Goal: Task Accomplishment & Management: Complete application form

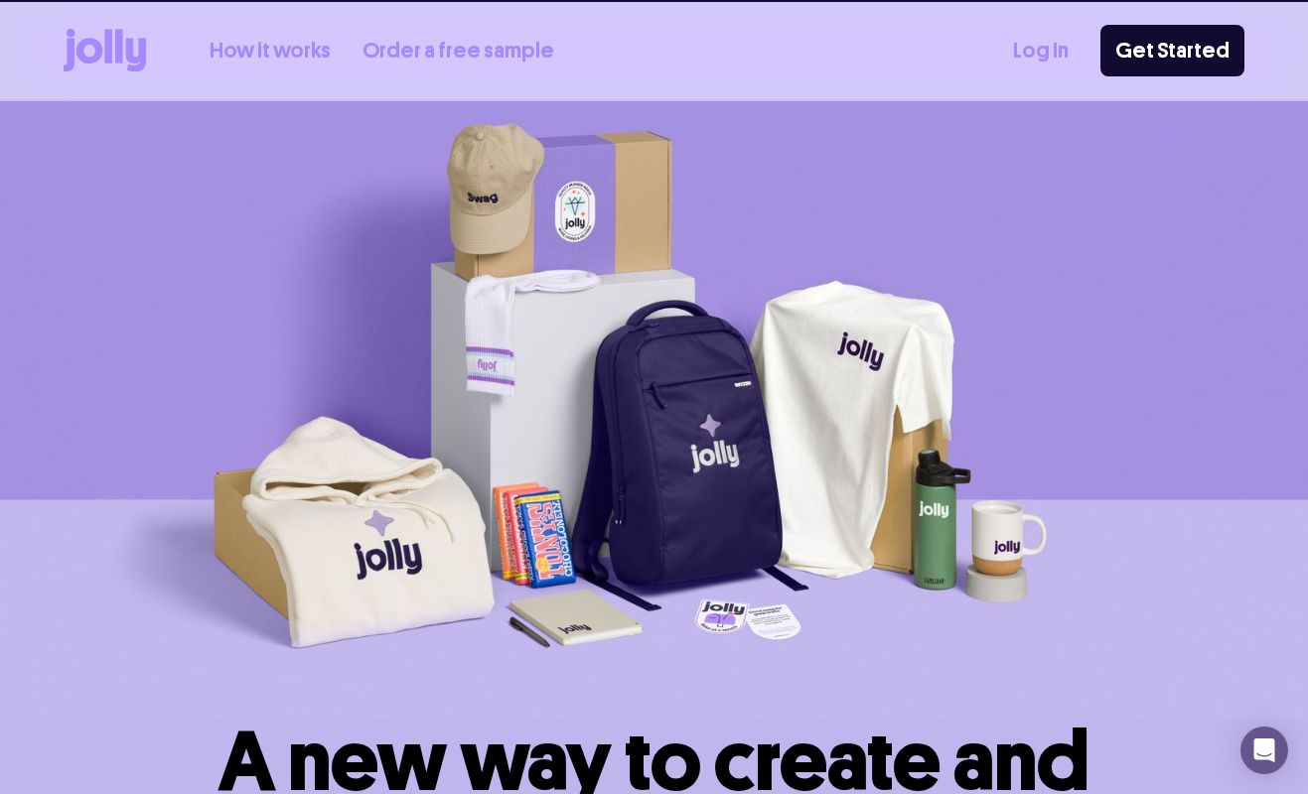
scroll to position [774, 0]
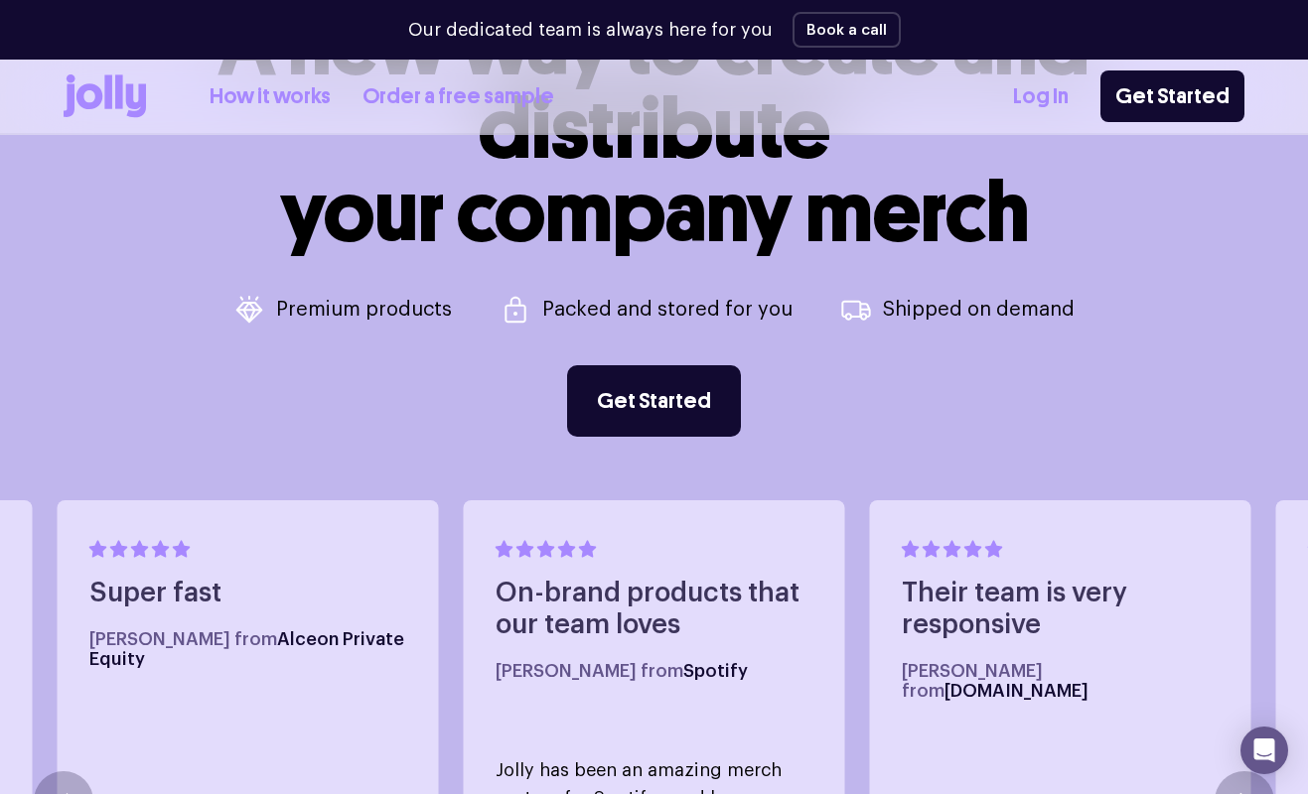
click at [293, 109] on link "How it works" at bounding box center [270, 96] width 121 height 33
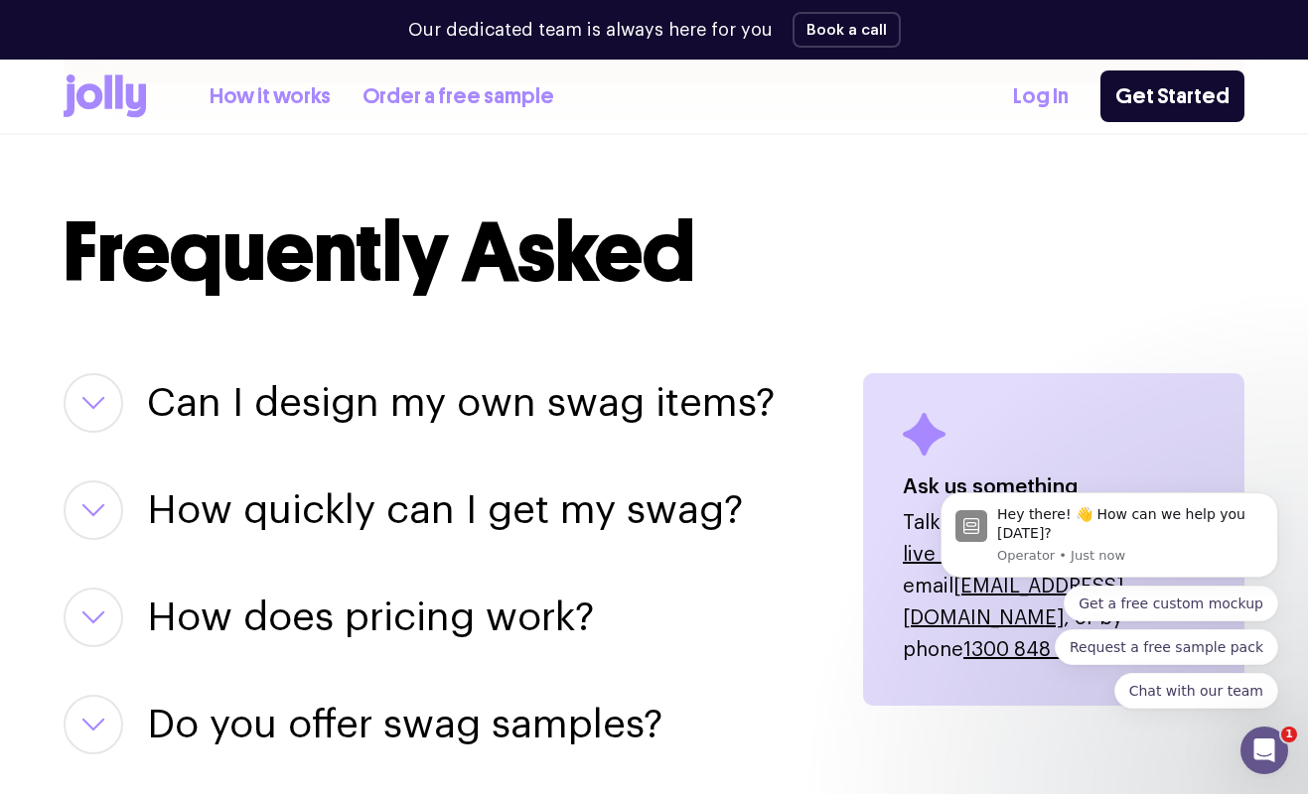
scroll to position [2442, 0]
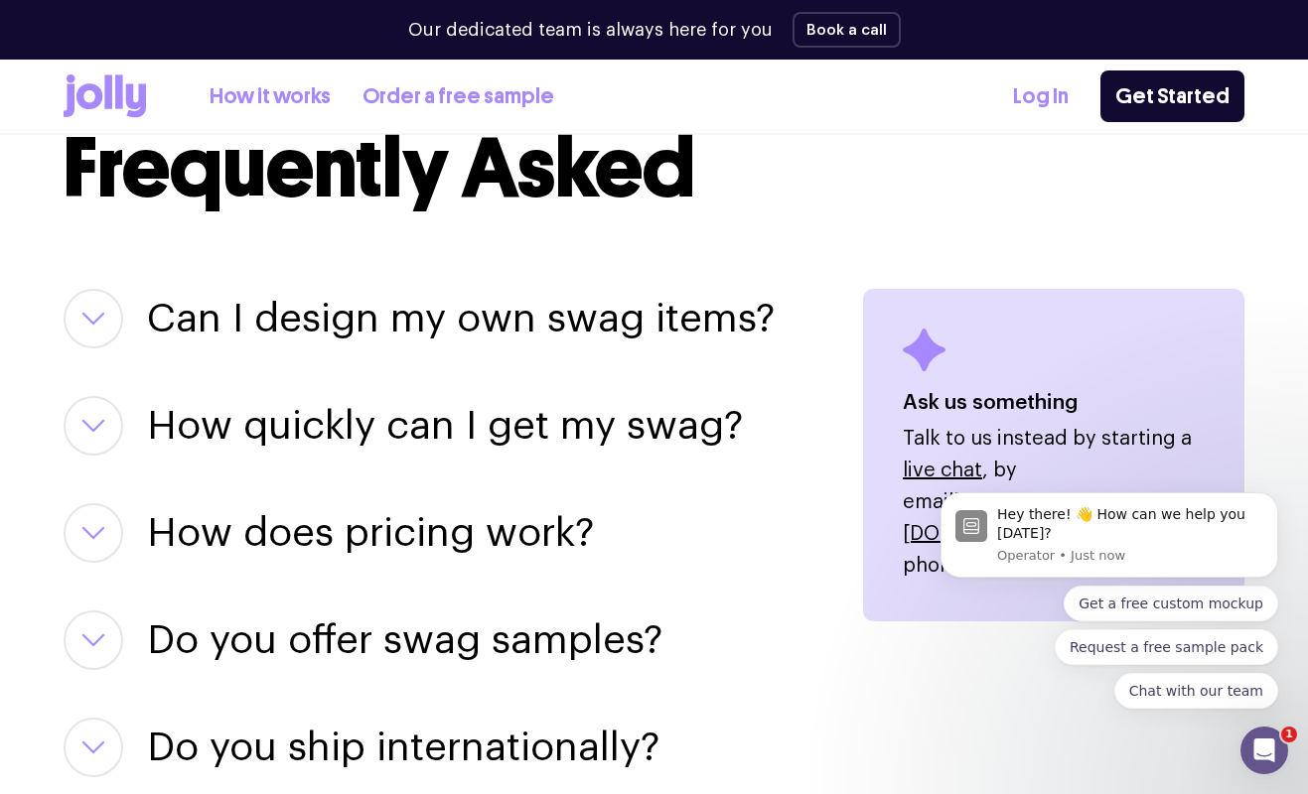
click at [261, 319] on h3 "Can I design my own swag items?" at bounding box center [461, 319] width 628 height 60
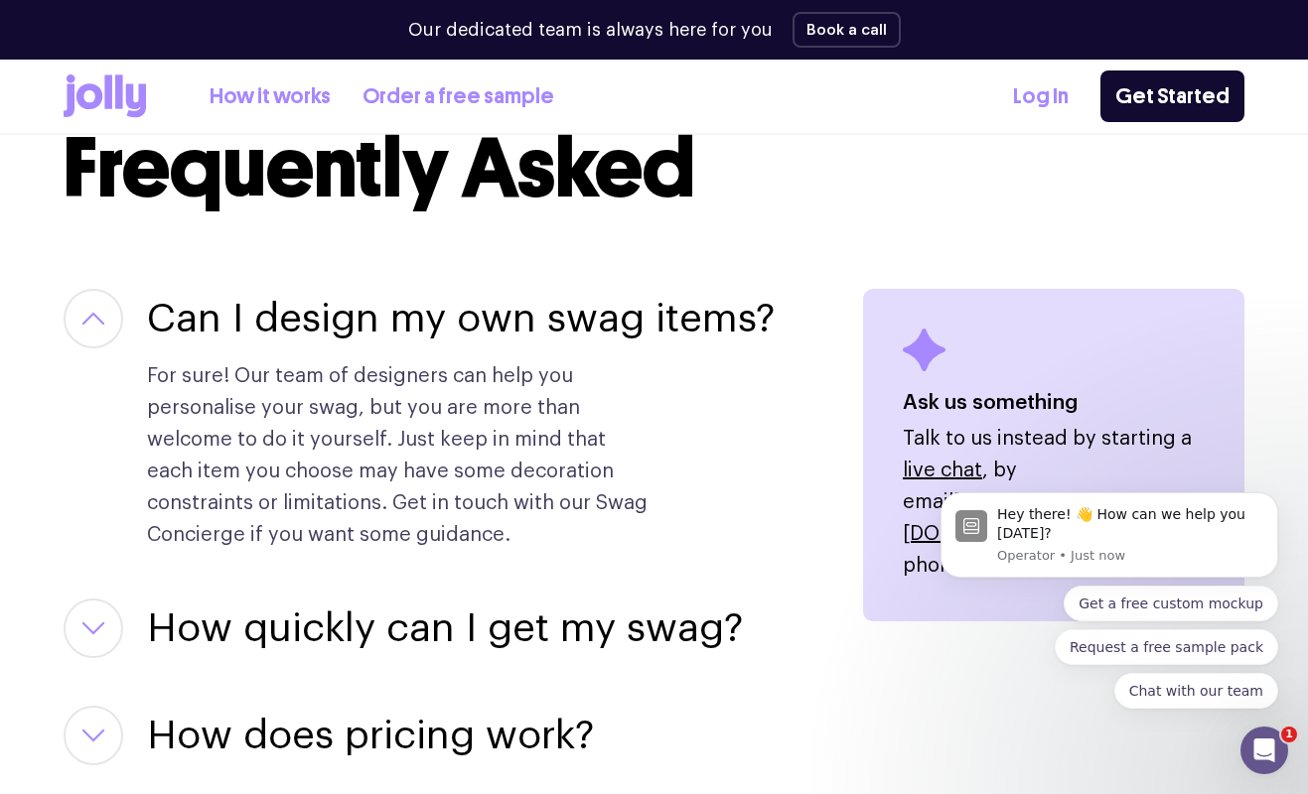
click at [260, 317] on h3 "Can I design my own swag items?" at bounding box center [461, 319] width 628 height 60
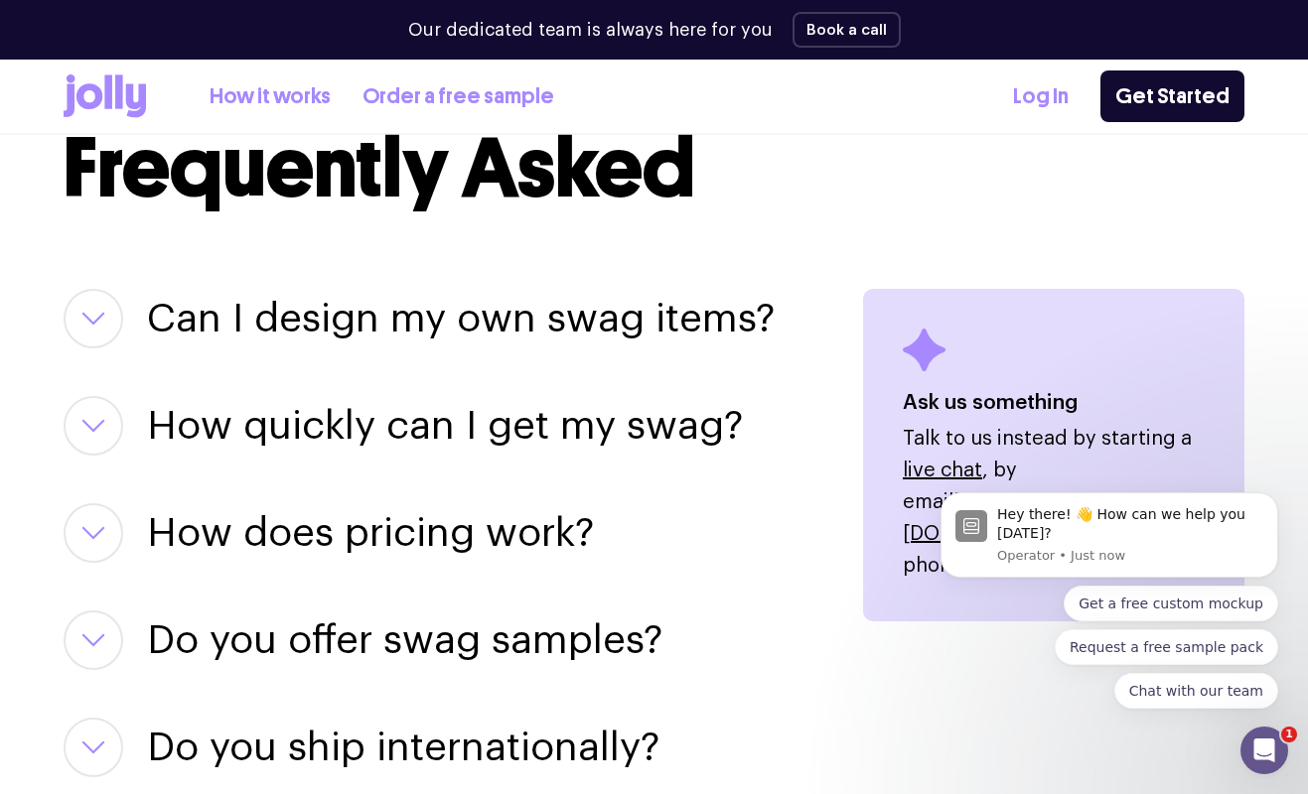
click at [378, 433] on h3 "How quickly can I get my swag?" at bounding box center [445, 426] width 596 height 60
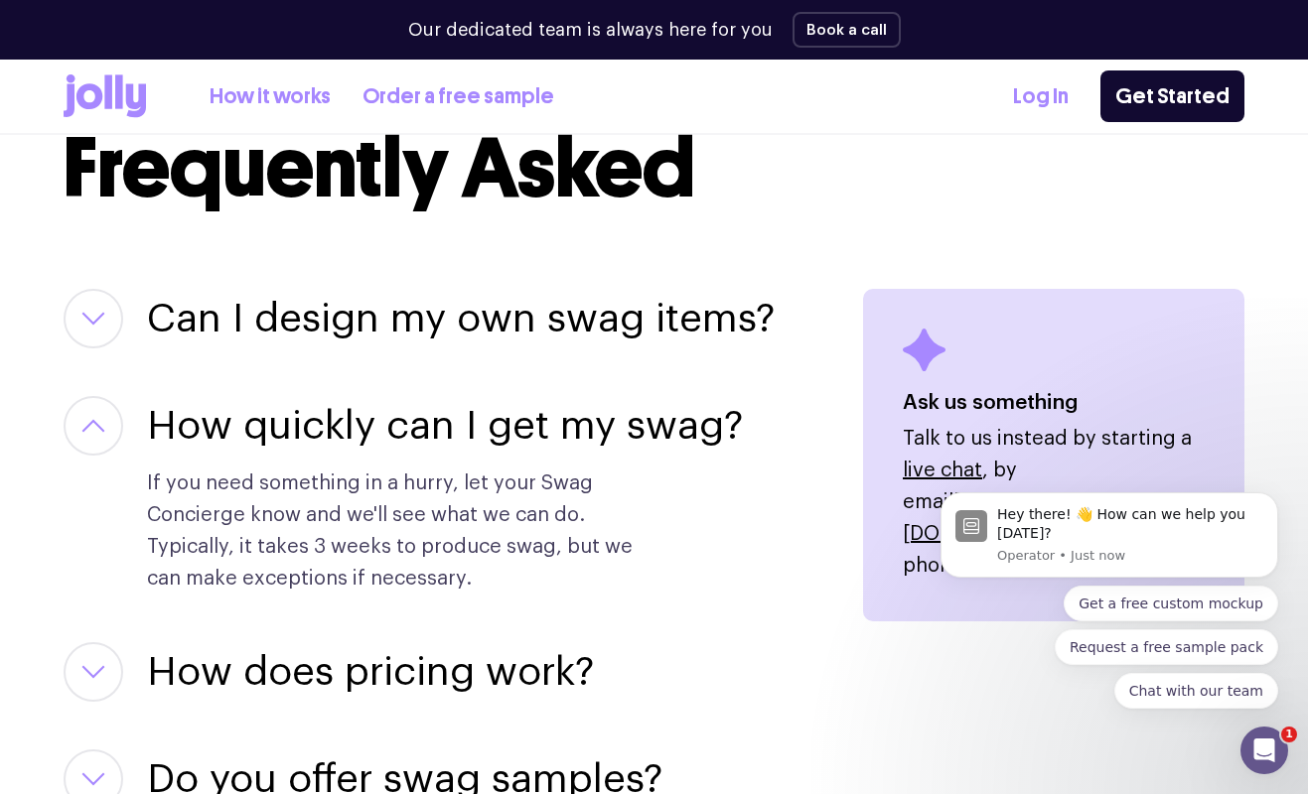
click at [379, 430] on h3 "How quickly can I get my swag?" at bounding box center [445, 426] width 596 height 60
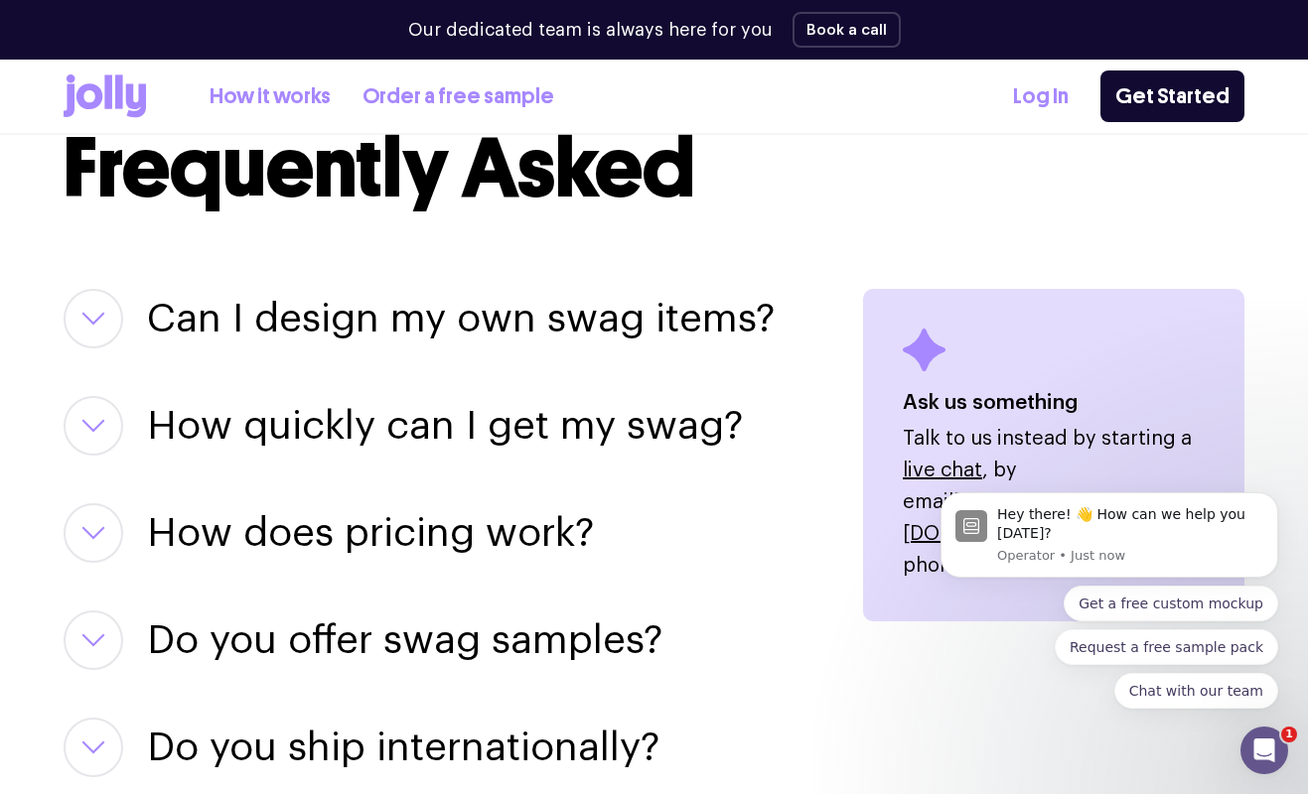
click at [359, 531] on h3 "How does pricing work?" at bounding box center [370, 533] width 447 height 60
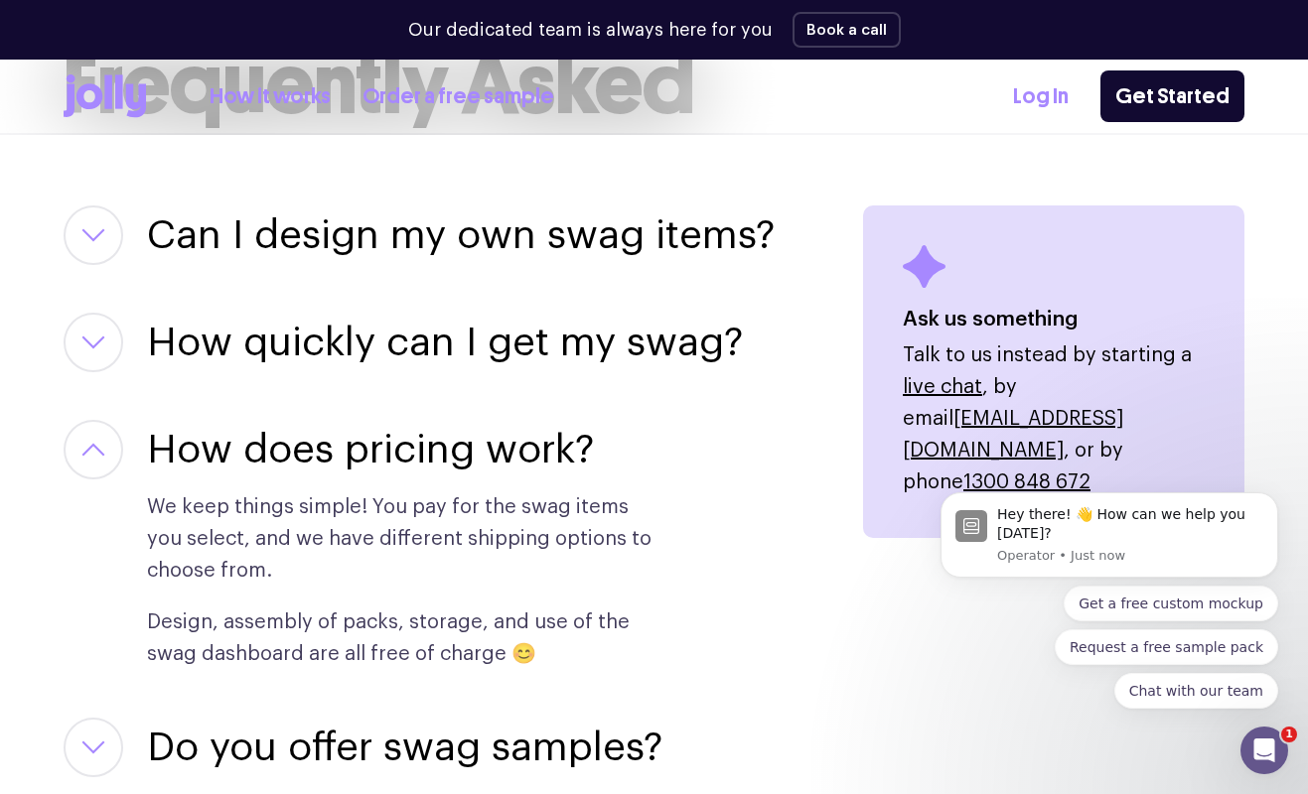
scroll to position [2568, 0]
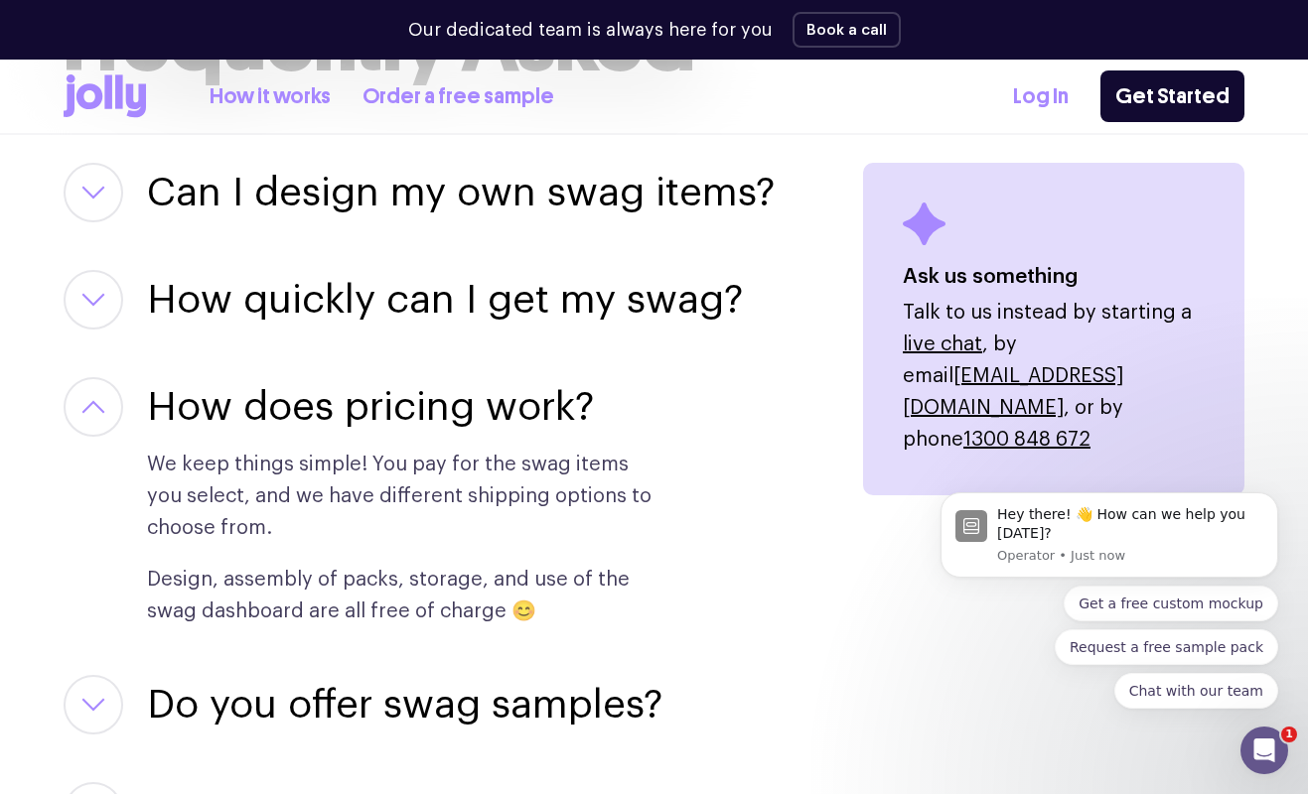
click at [319, 398] on h3 "How does pricing work?" at bounding box center [370, 407] width 447 height 60
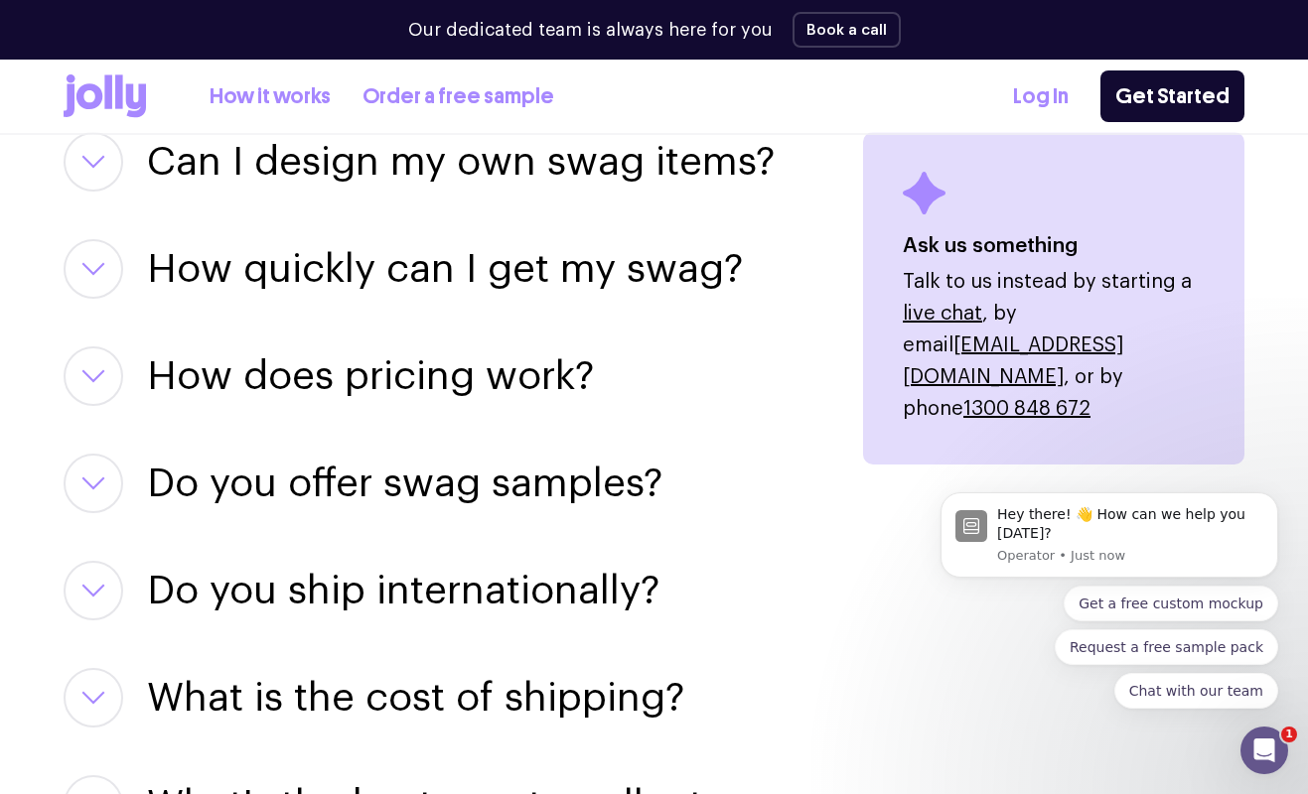
scroll to position [2734, 0]
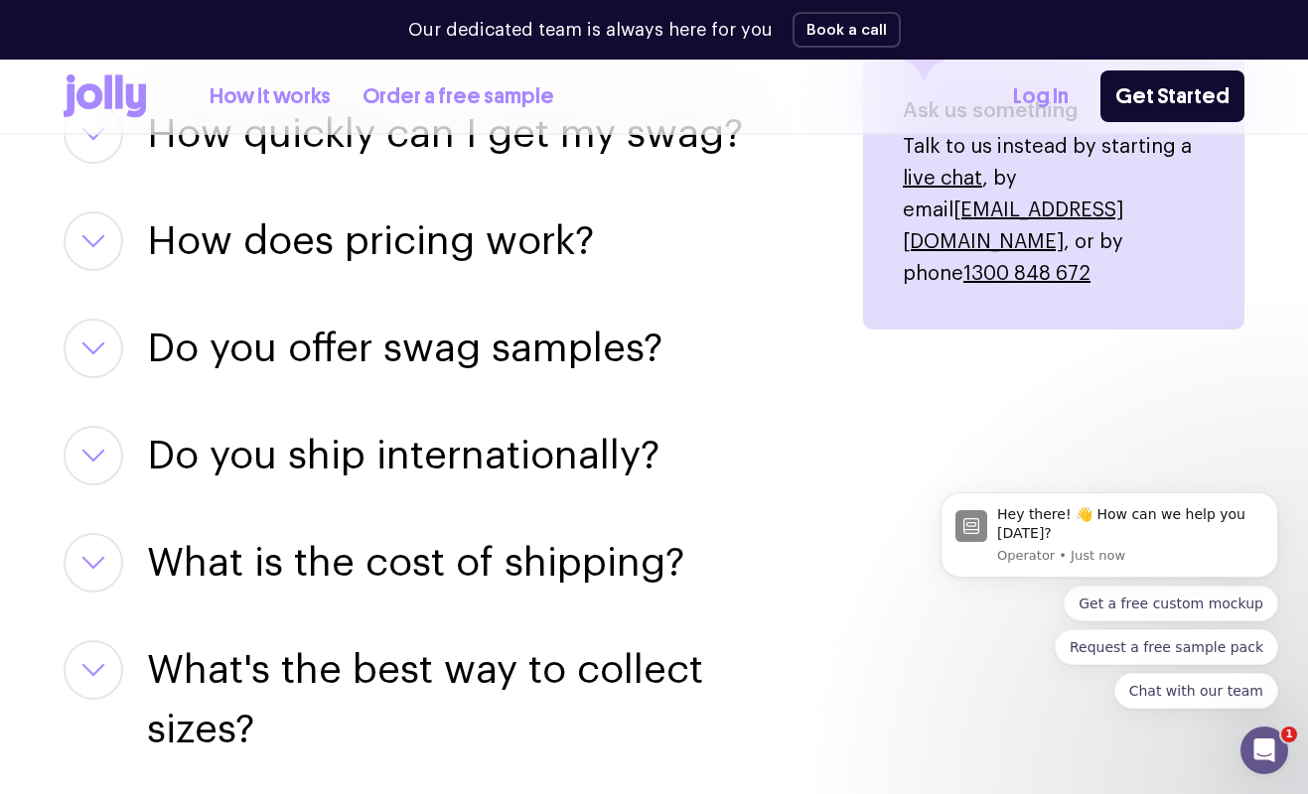
click at [307, 342] on h3 "Do you offer swag samples?" at bounding box center [404, 349] width 515 height 60
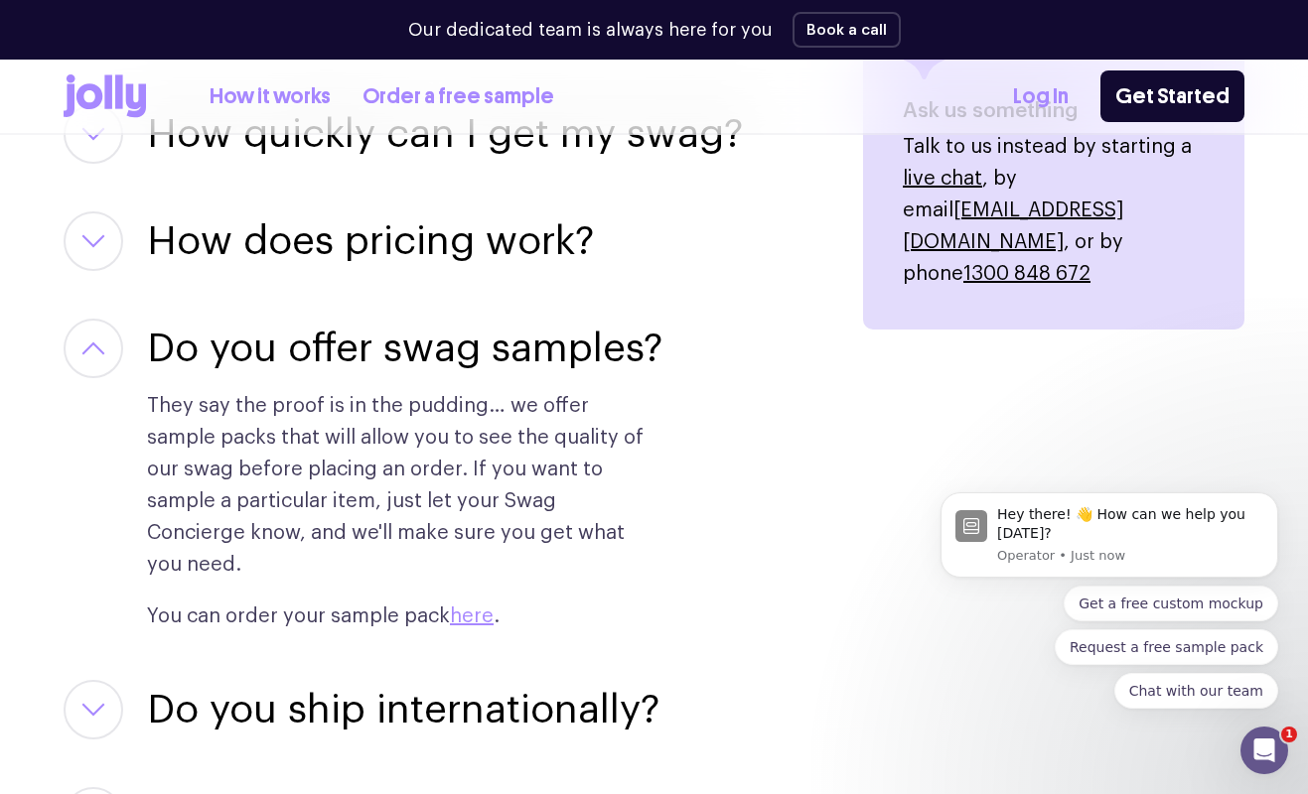
click at [307, 342] on h3 "Do you offer swag samples?" at bounding box center [404, 349] width 515 height 60
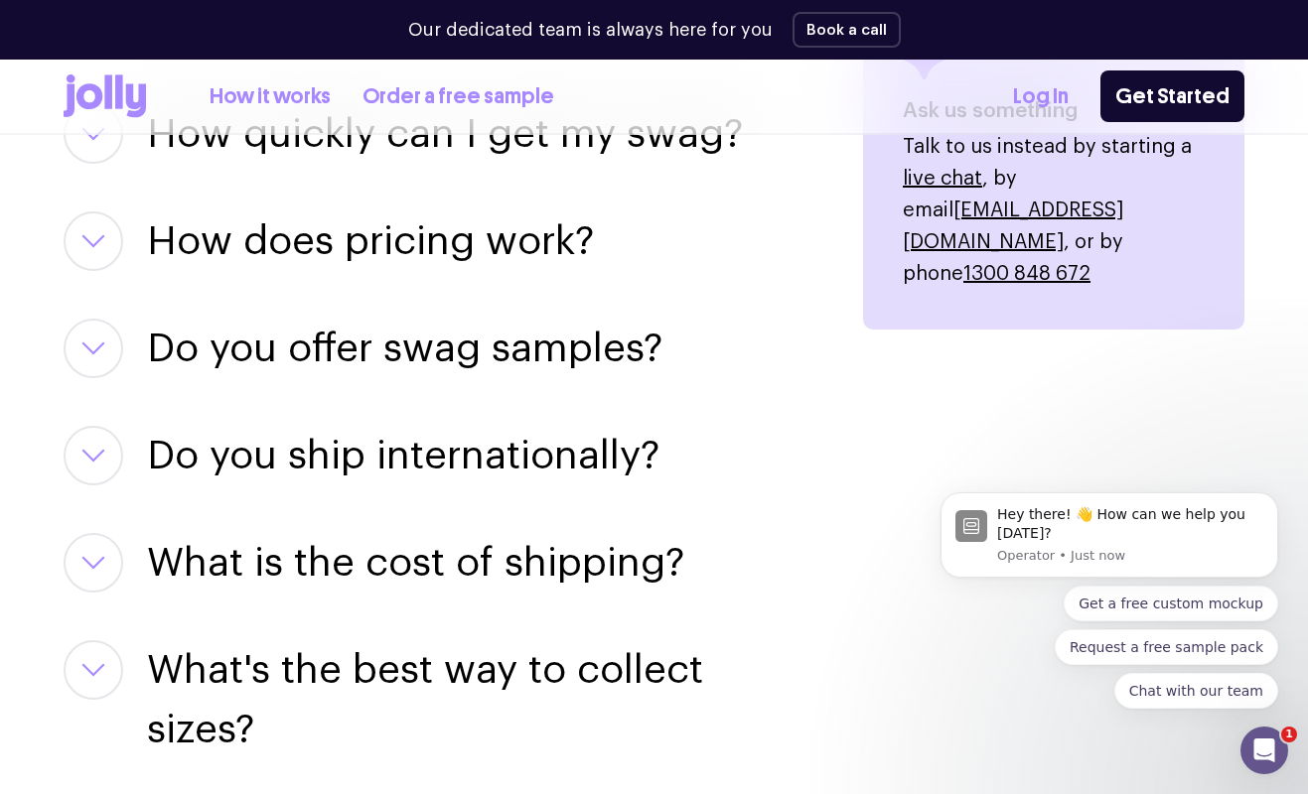
click at [520, 592] on h3 "What is the cost of shipping?" at bounding box center [415, 563] width 537 height 60
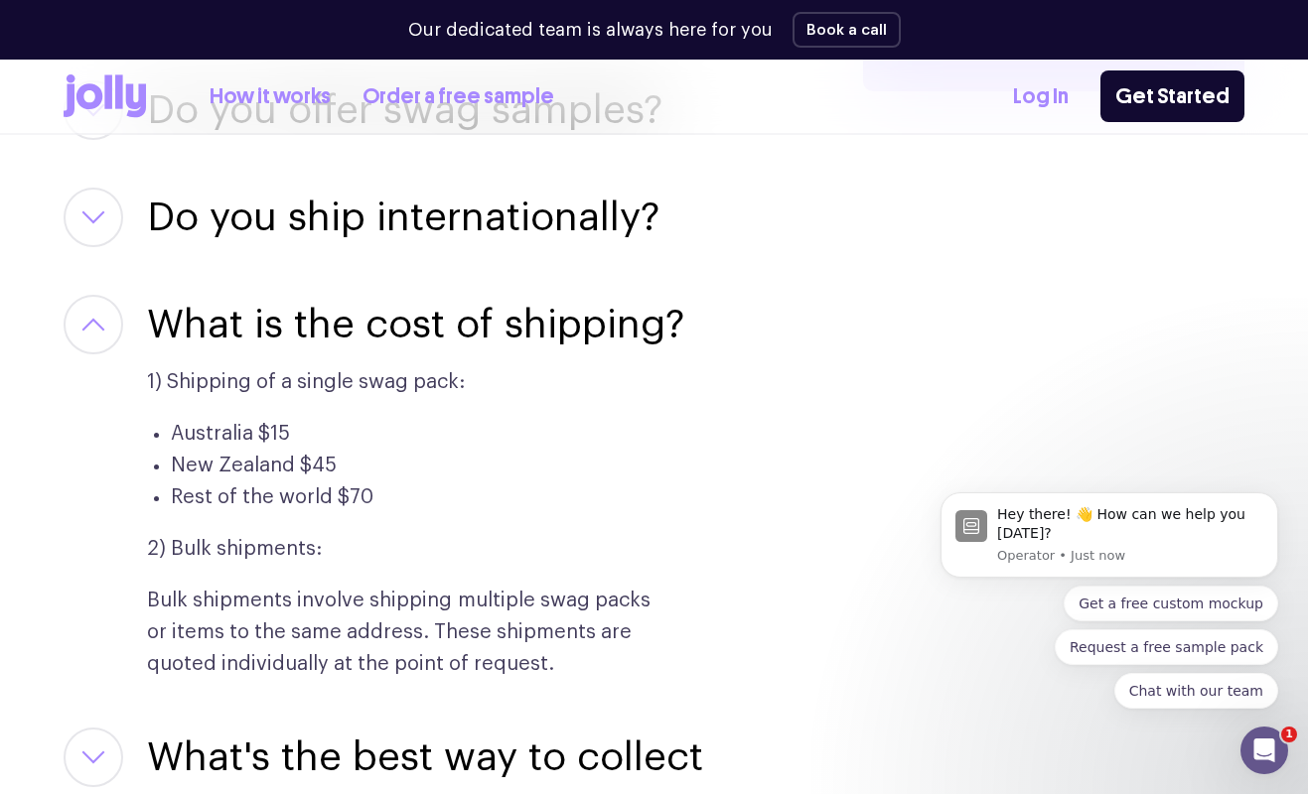
scroll to position [3006, 0]
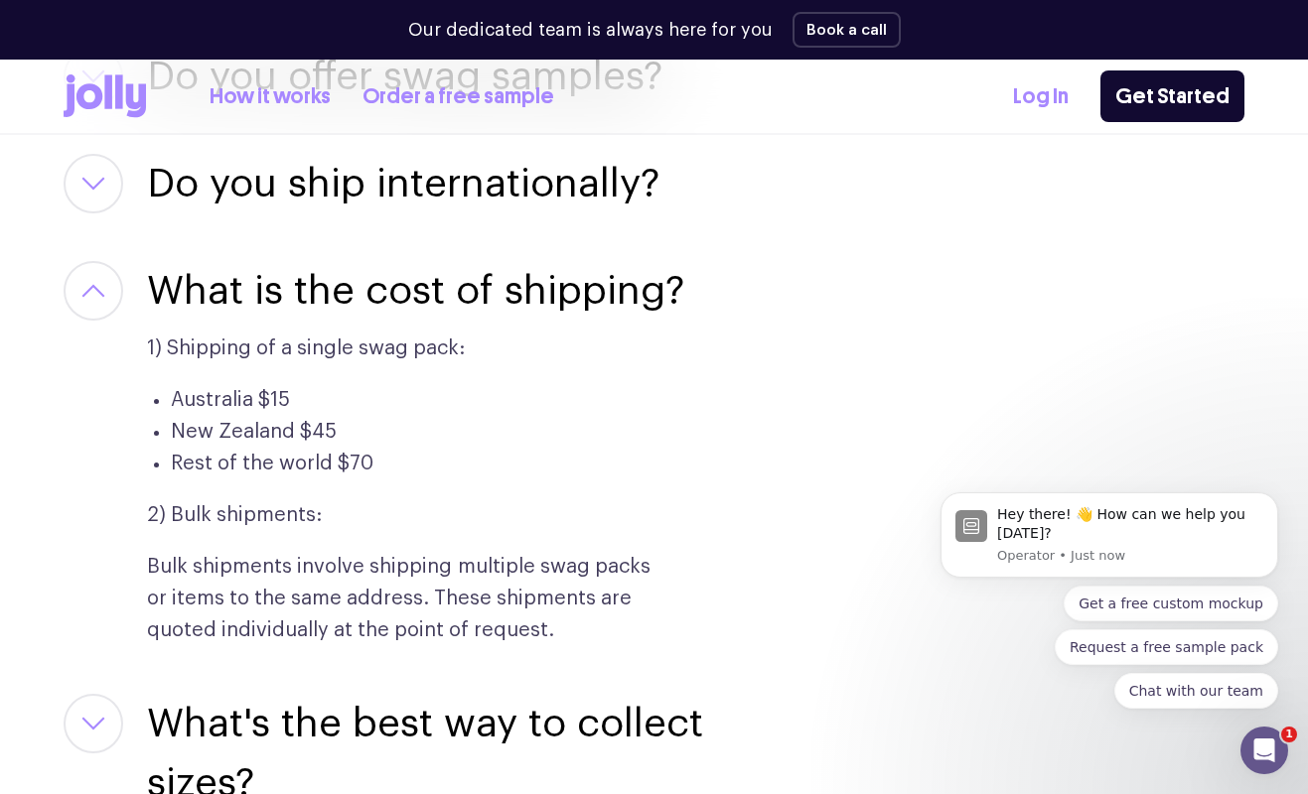
click at [370, 300] on h3 "What is the cost of shipping?" at bounding box center [415, 291] width 537 height 60
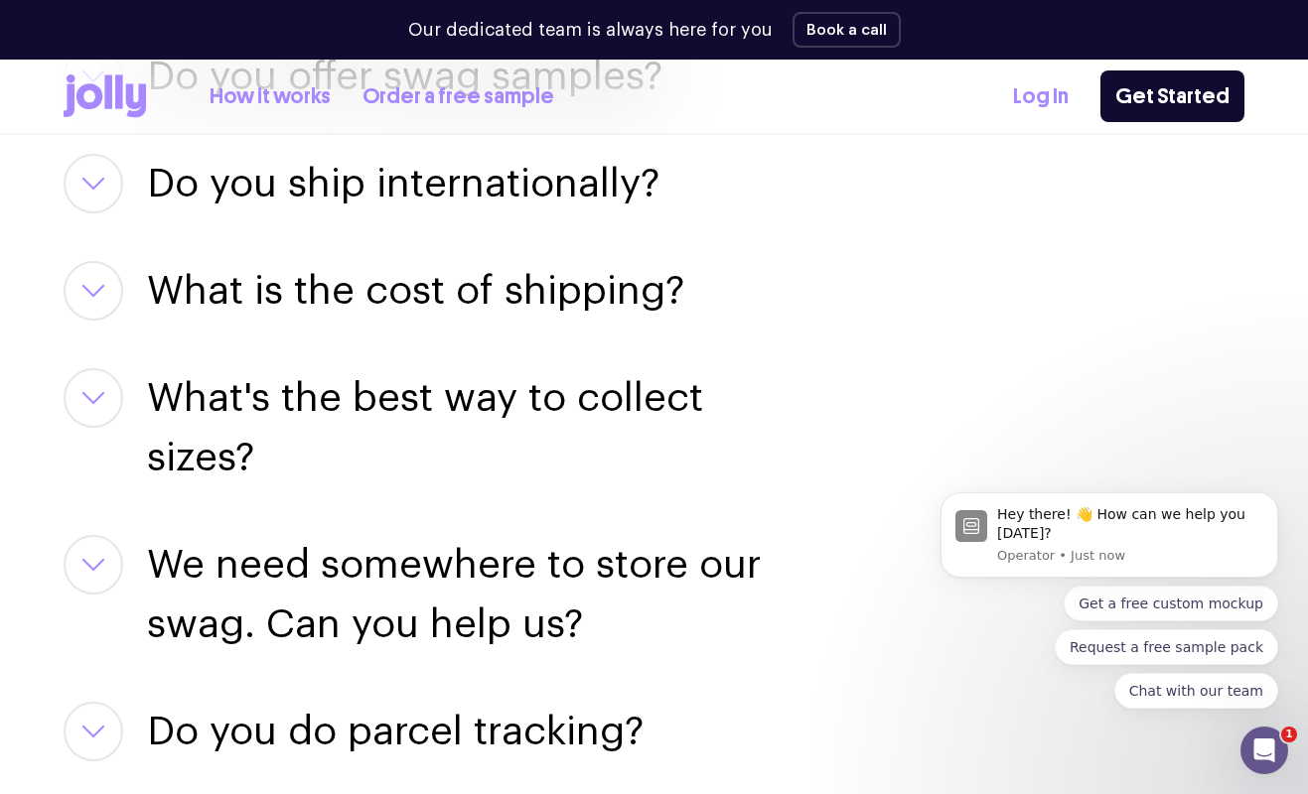
click at [526, 572] on h3 "We need somewhere to store our swag. Can you help us?" at bounding box center [481, 594] width 668 height 119
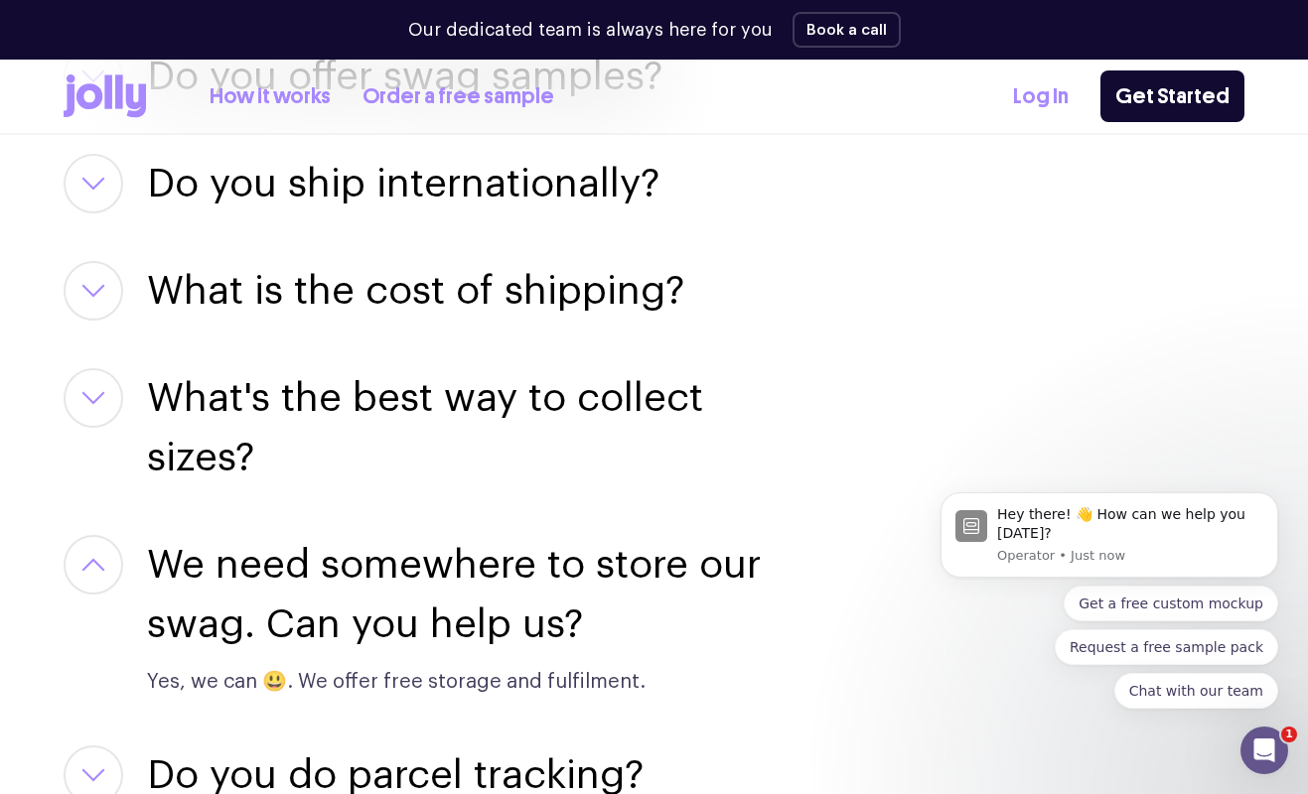
click at [526, 570] on h3 "We need somewhere to store our swag. Can you help us?" at bounding box center [481, 594] width 668 height 119
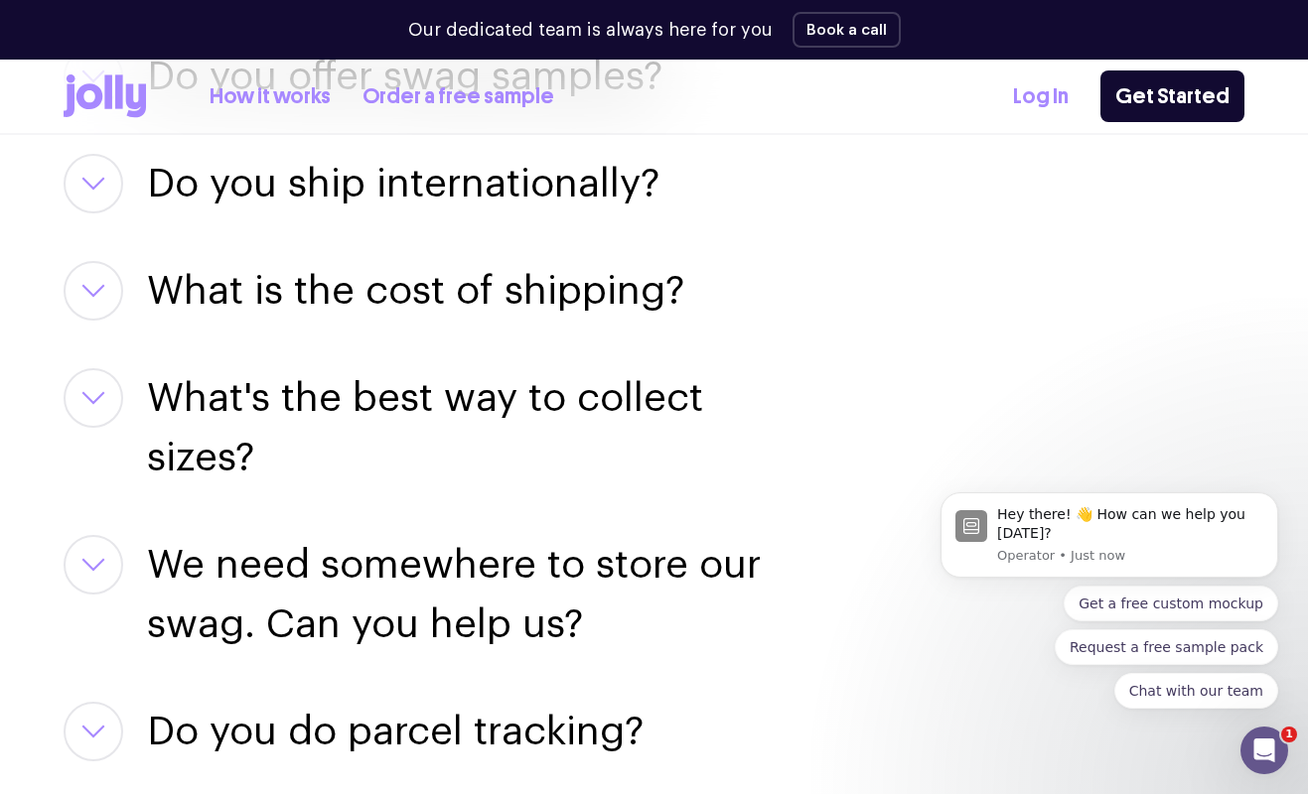
click at [482, 395] on h3 "What's the best way to collect sizes?" at bounding box center [481, 427] width 668 height 119
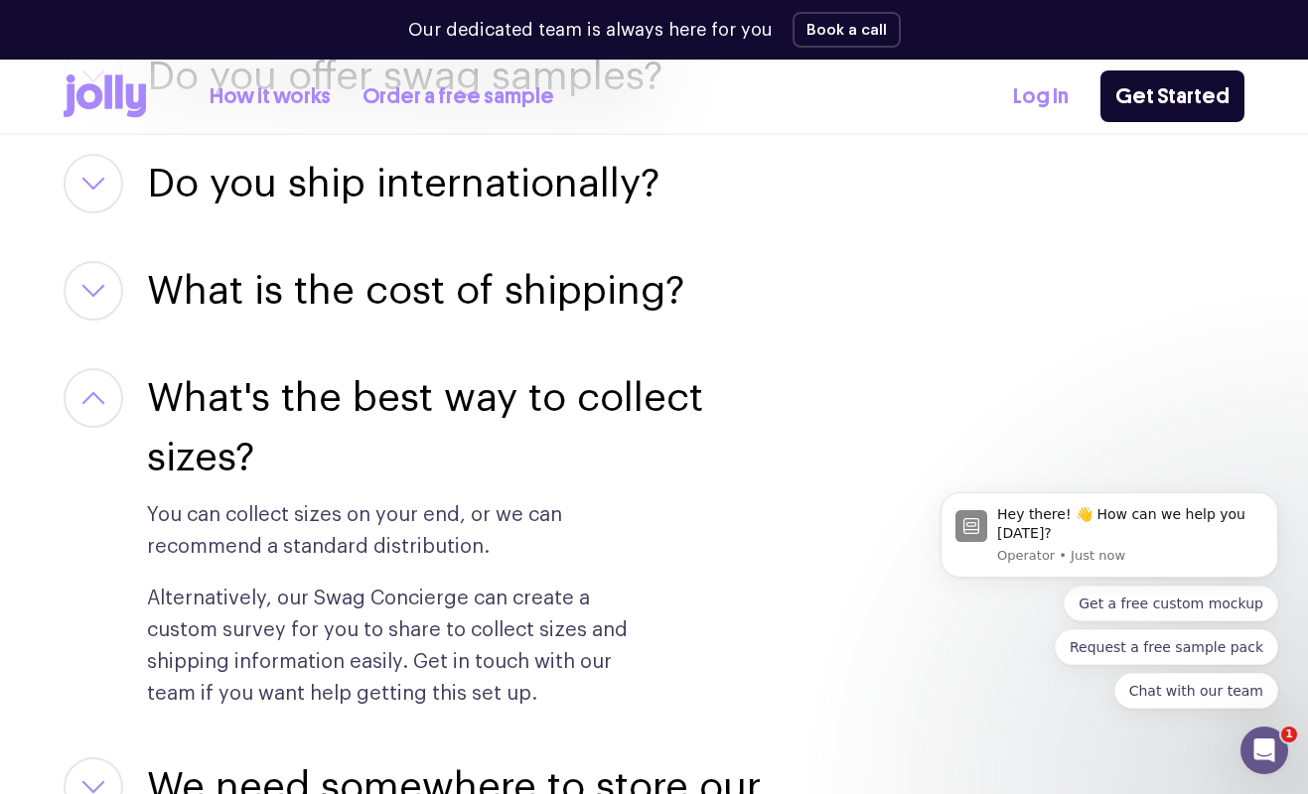
click at [482, 395] on h3 "What's the best way to collect sizes?" at bounding box center [481, 427] width 668 height 119
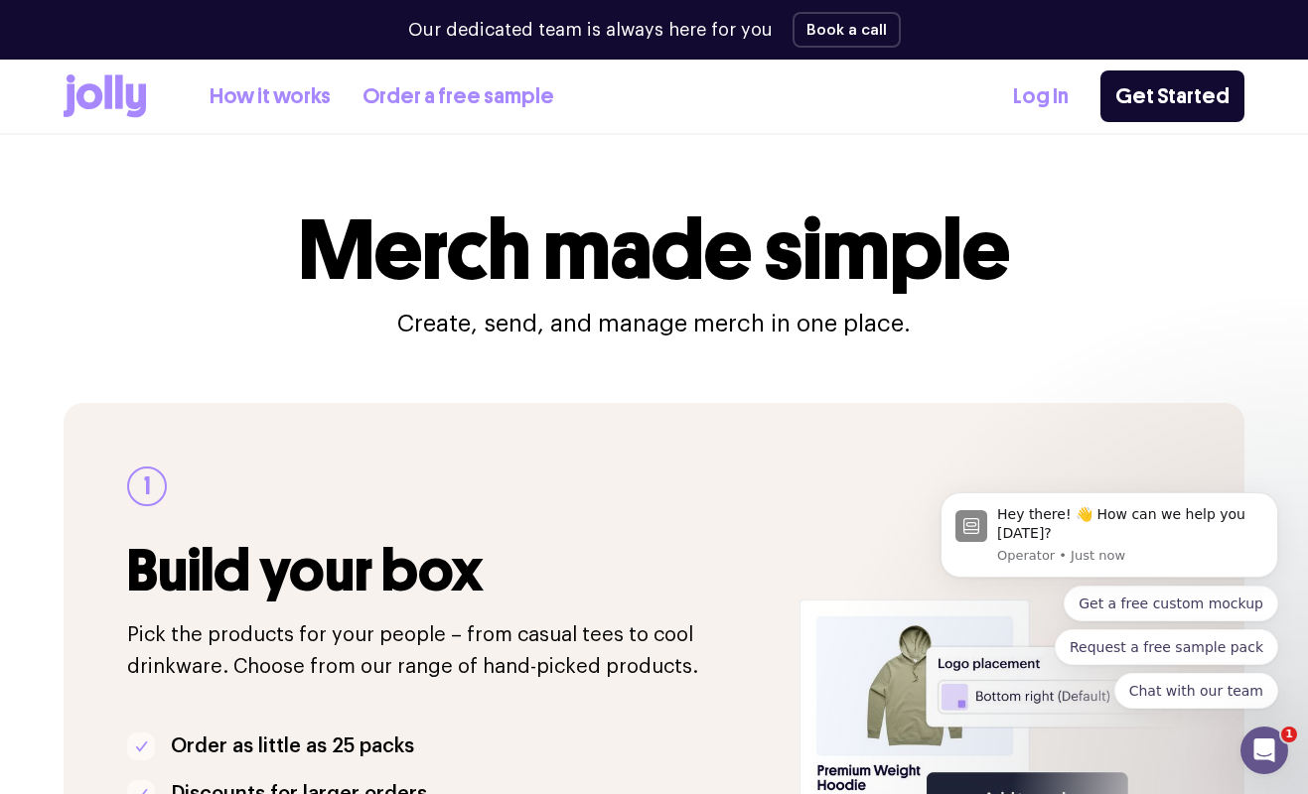
scroll to position [0, 0]
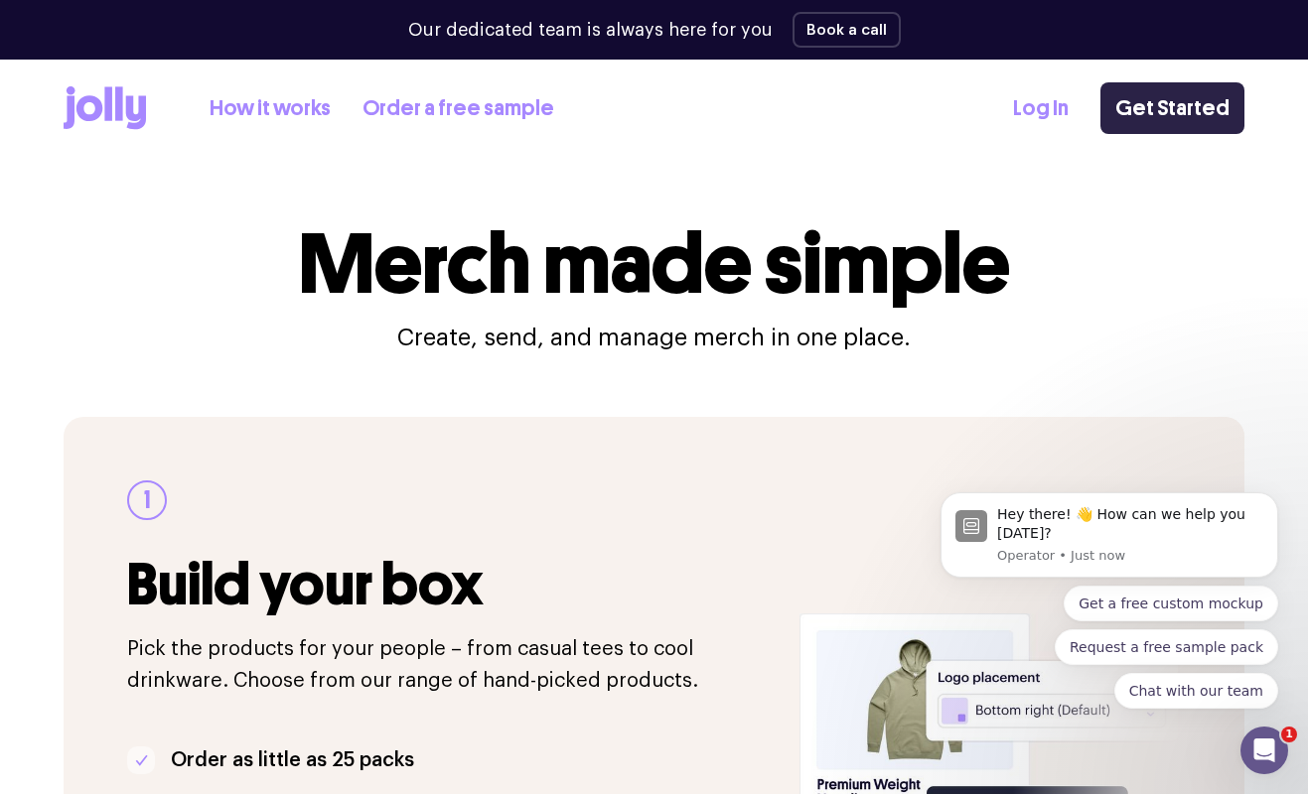
click at [1154, 107] on link "Get Started" at bounding box center [1172, 108] width 144 height 52
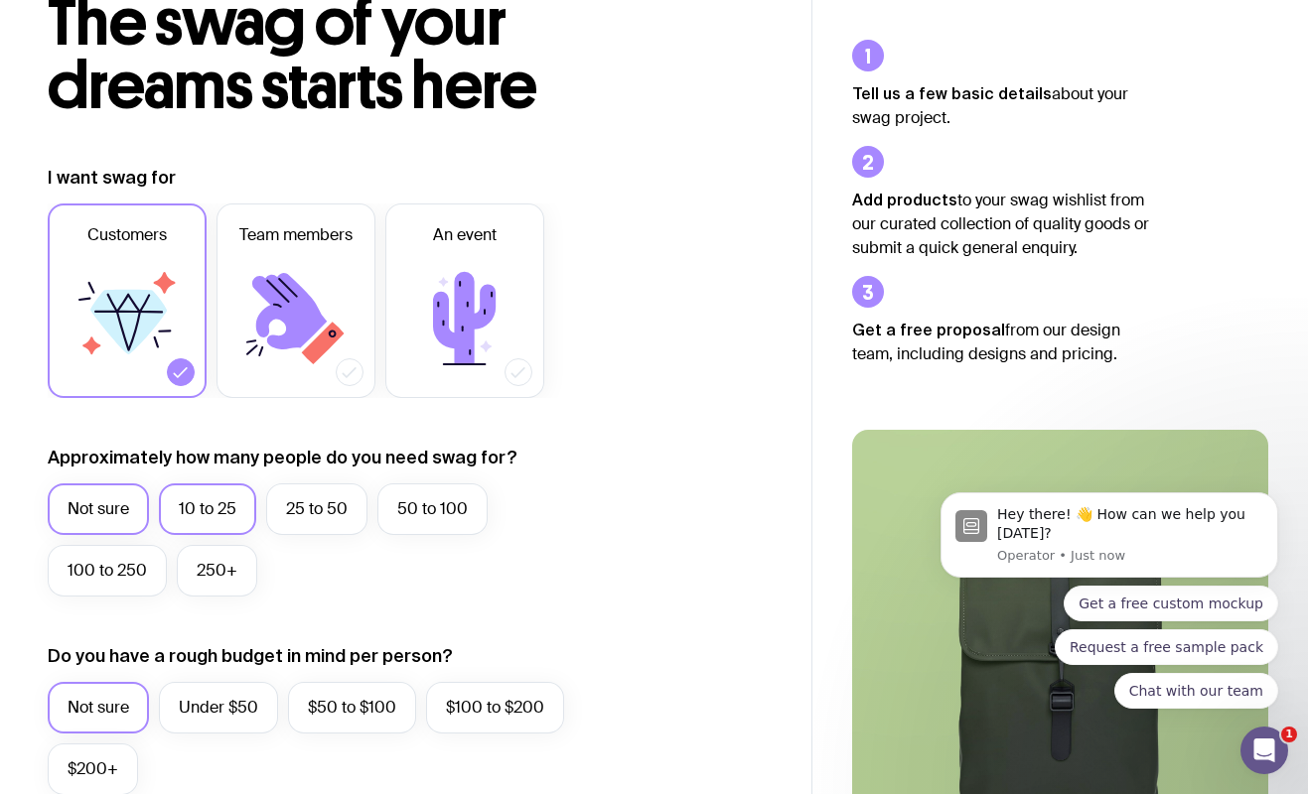
click at [166, 509] on label "10 to 25" at bounding box center [207, 510] width 97 height 52
click at [0, 0] on input "10 to 25" at bounding box center [0, 0] width 0 height 0
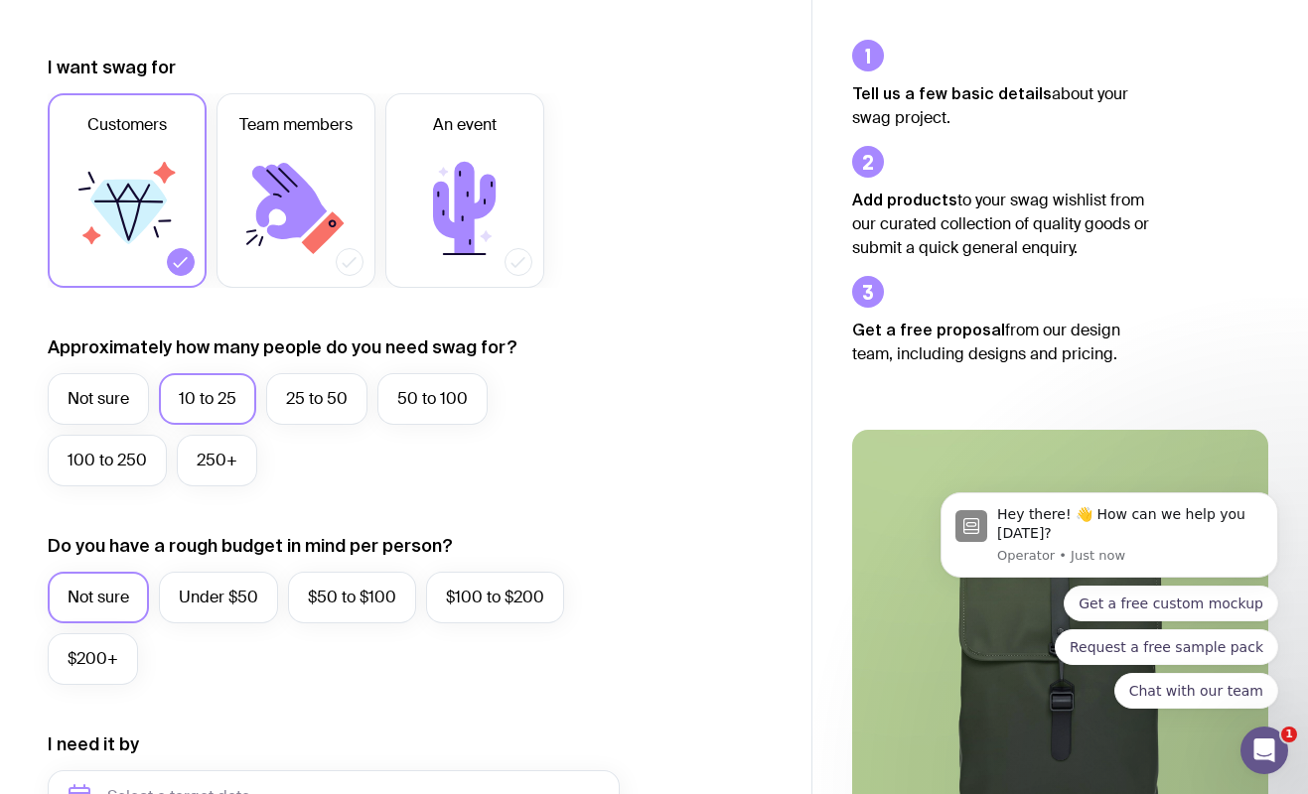
scroll to position [436, 0]
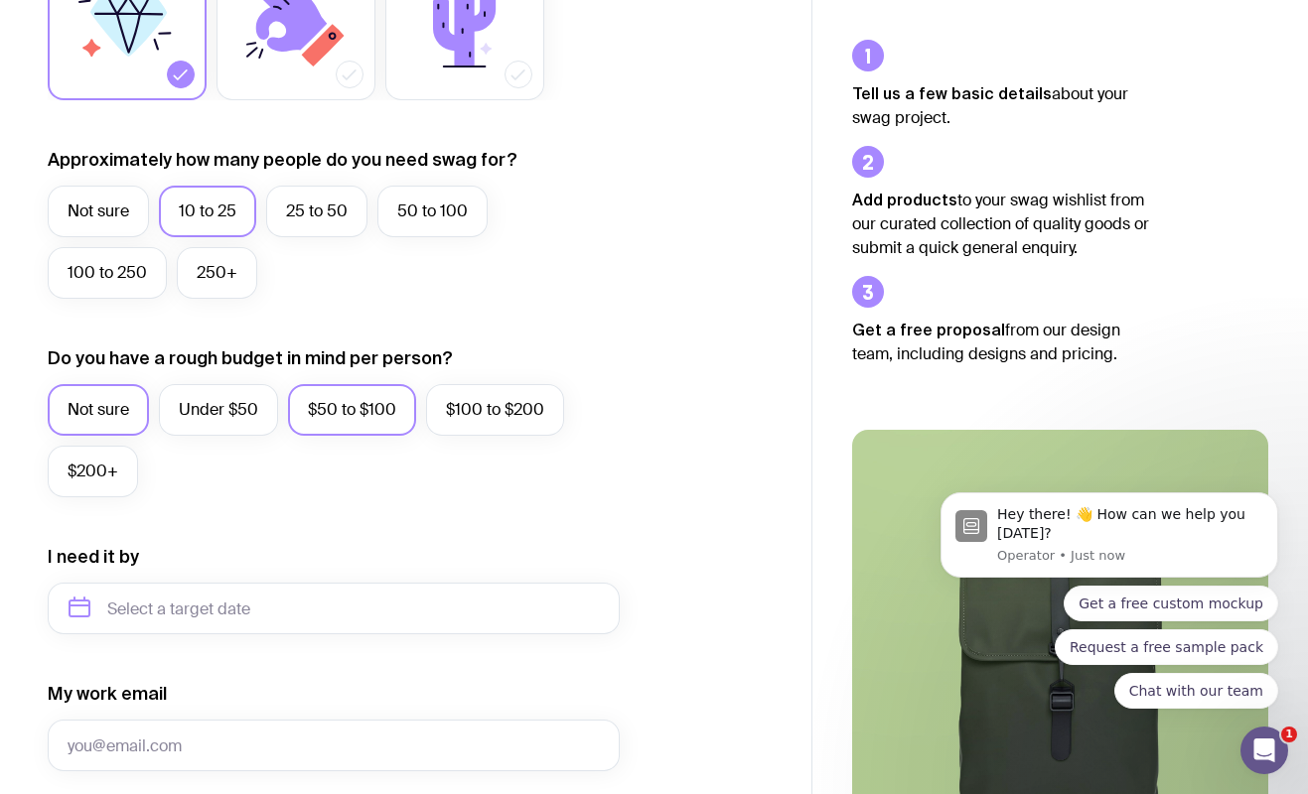
click at [389, 415] on label "$50 to $100" at bounding box center [352, 410] width 128 height 52
click at [0, 0] on input "$50 to $100" at bounding box center [0, 0] width 0 height 0
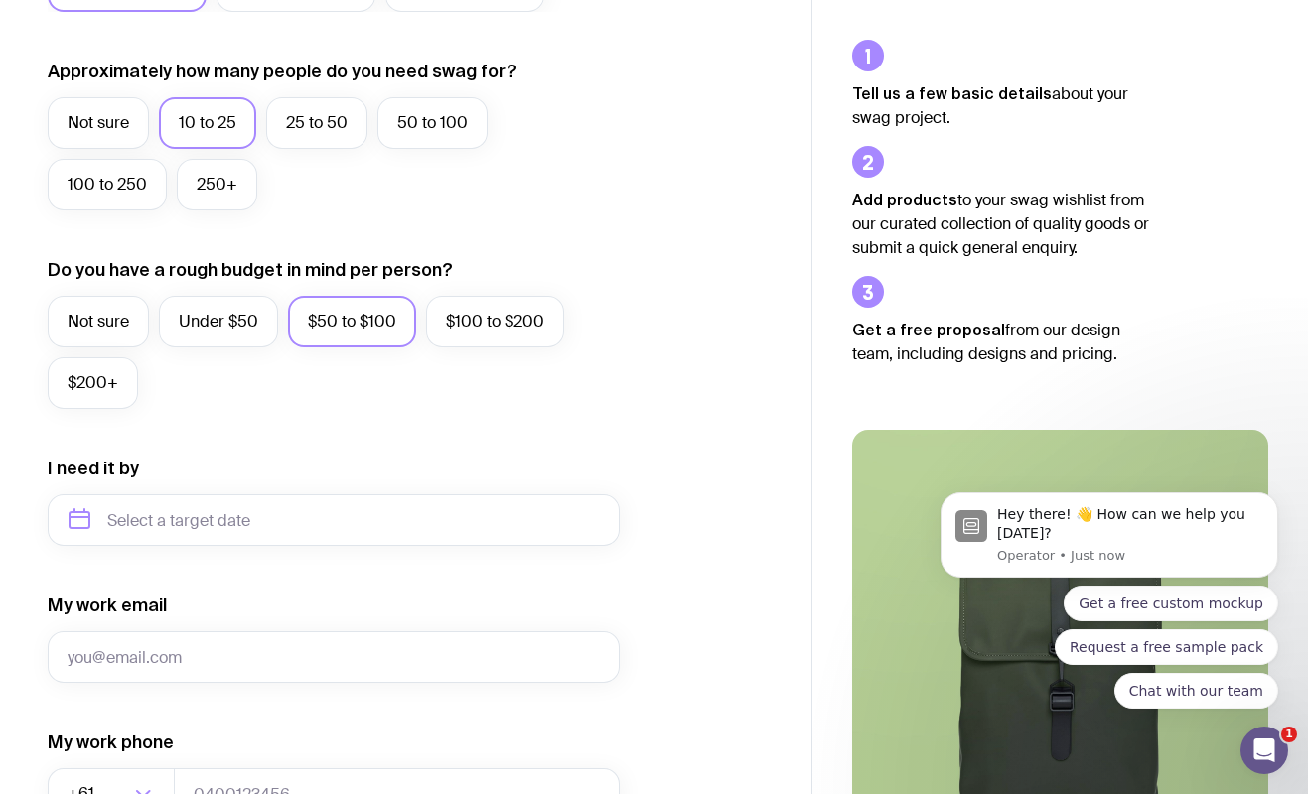
scroll to position [642, 0]
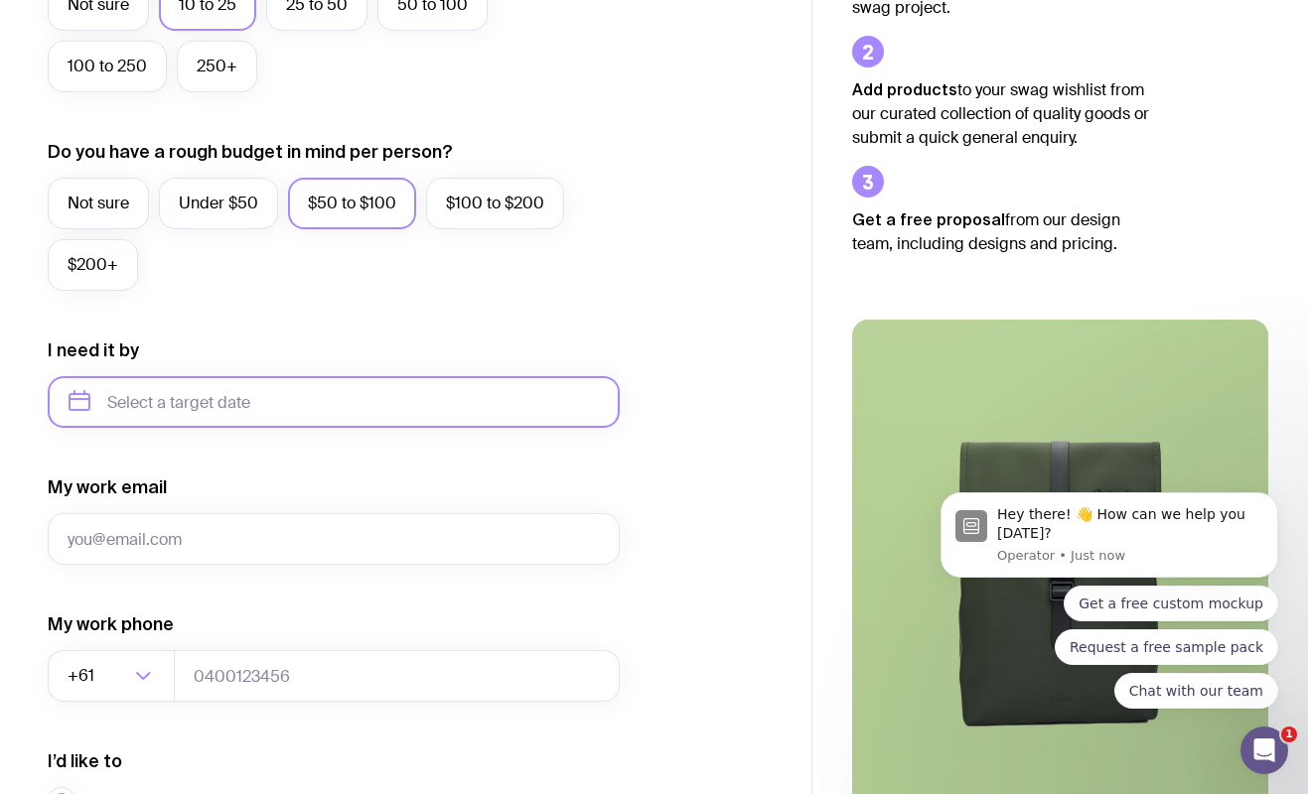
click at [193, 404] on input "text" at bounding box center [334, 402] width 572 height 52
click at [261, 457] on div "2025" at bounding box center [175, 470] width 254 height 52
click at [267, 470] on icon "button" at bounding box center [270, 470] width 24 height 24
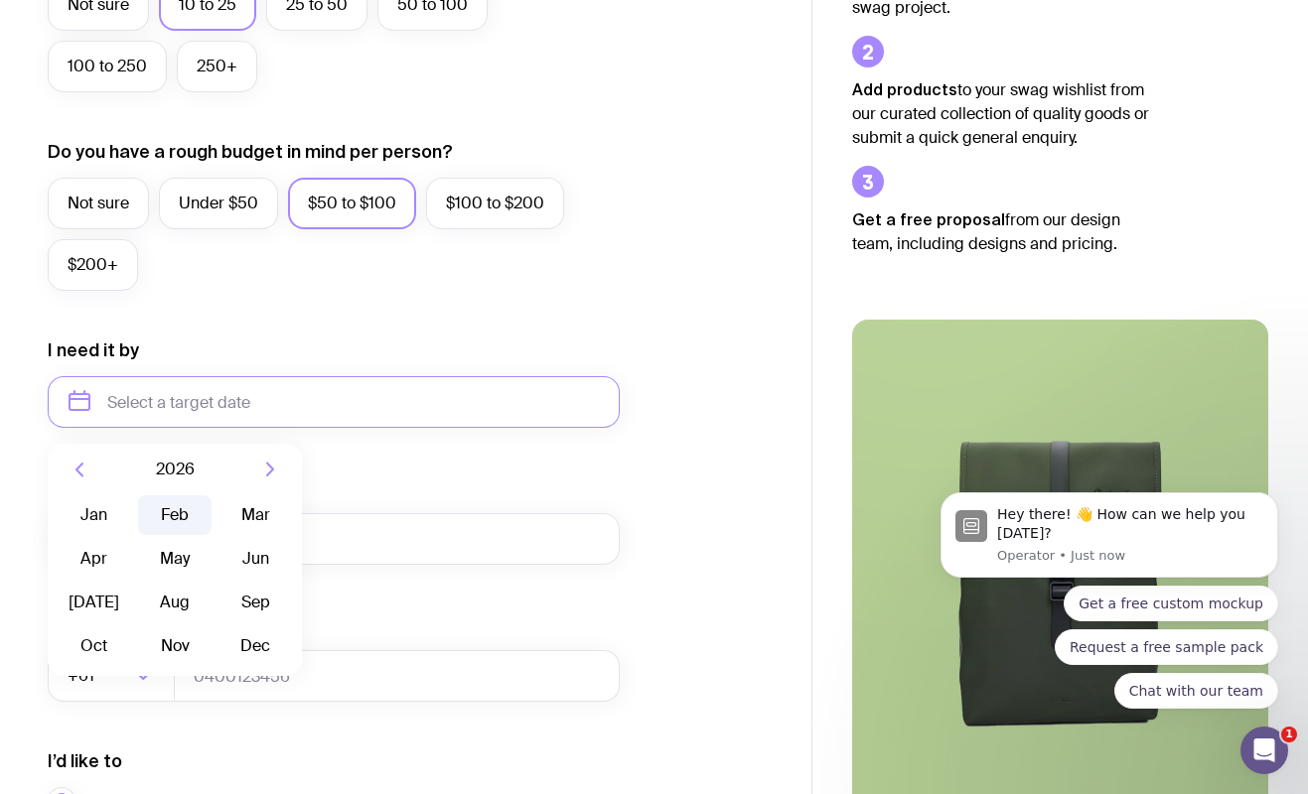
click at [219, 516] on button "Feb" at bounding box center [255, 516] width 72 height 40
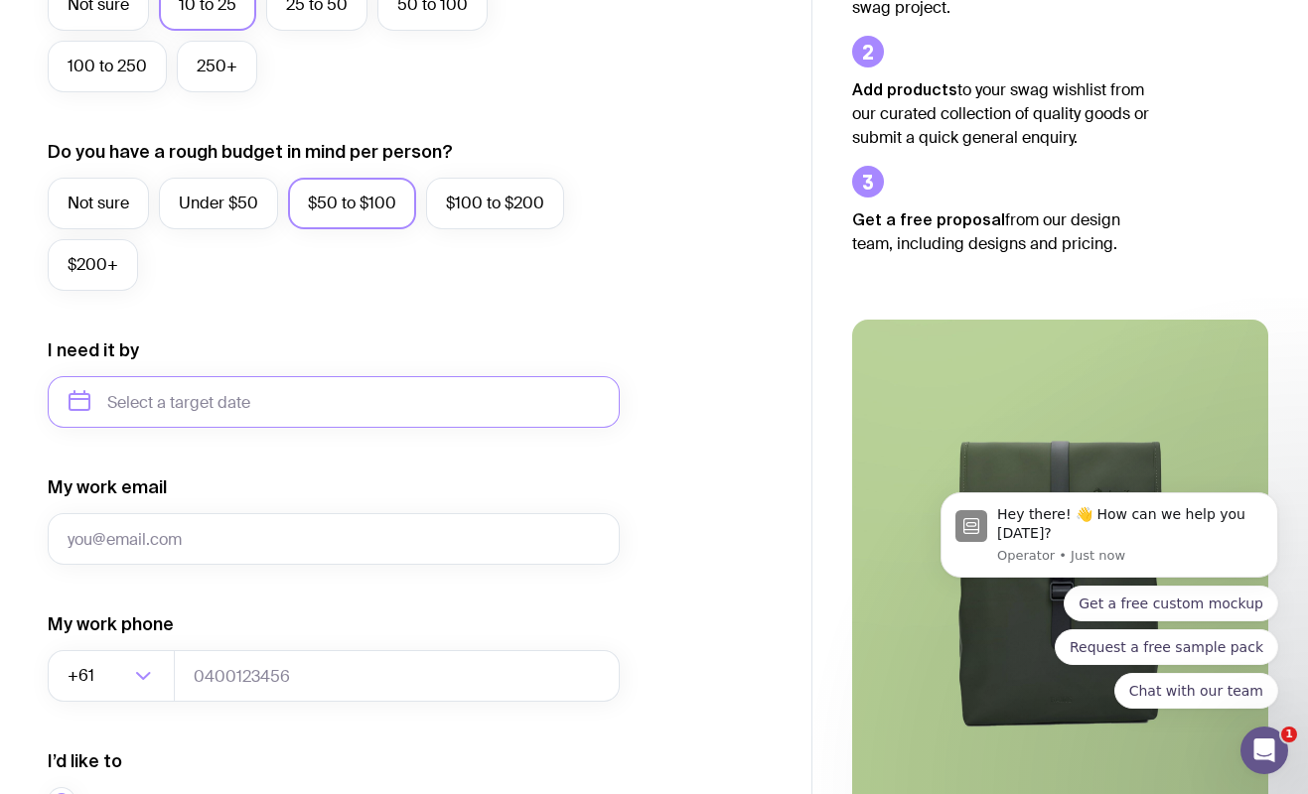
type input "February 2026"
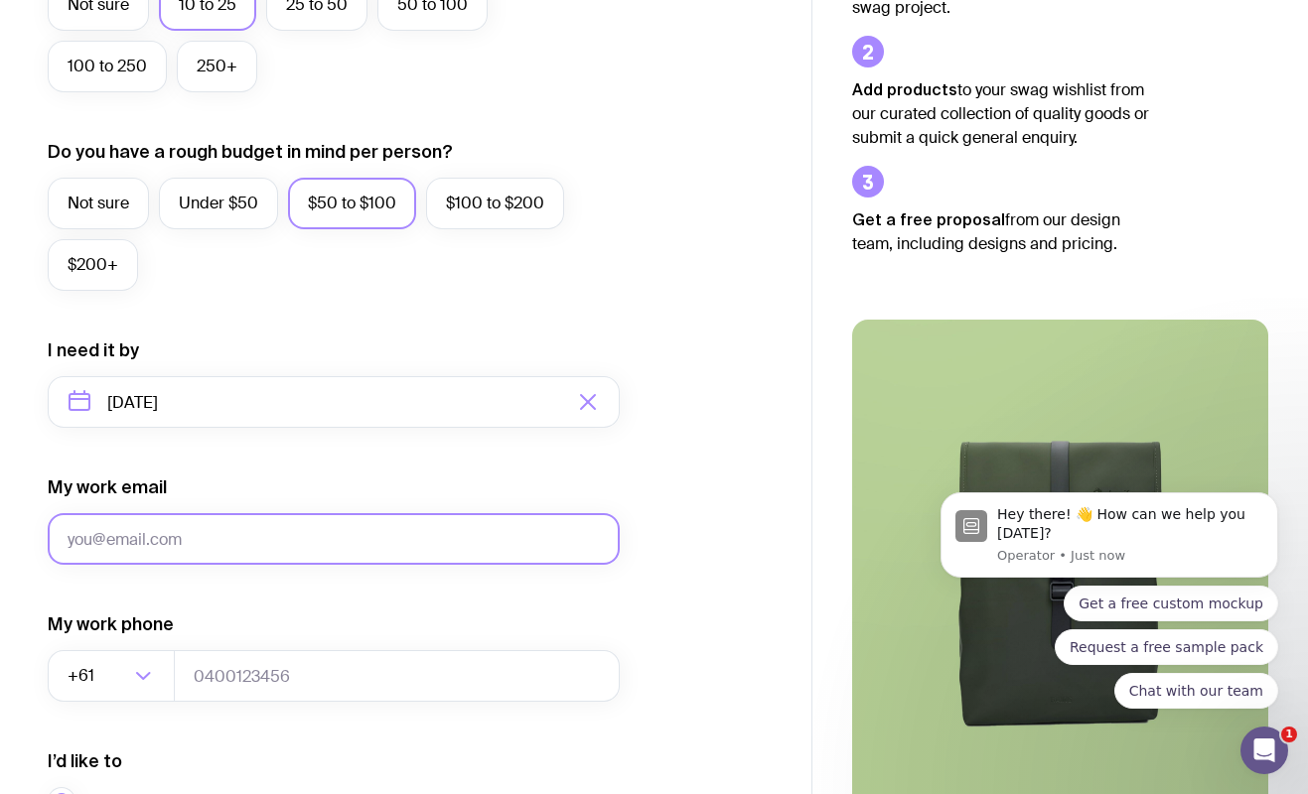
click at [167, 539] on input "My work email" at bounding box center [334, 539] width 572 height 52
type input "hello@inkandillustrate.com"
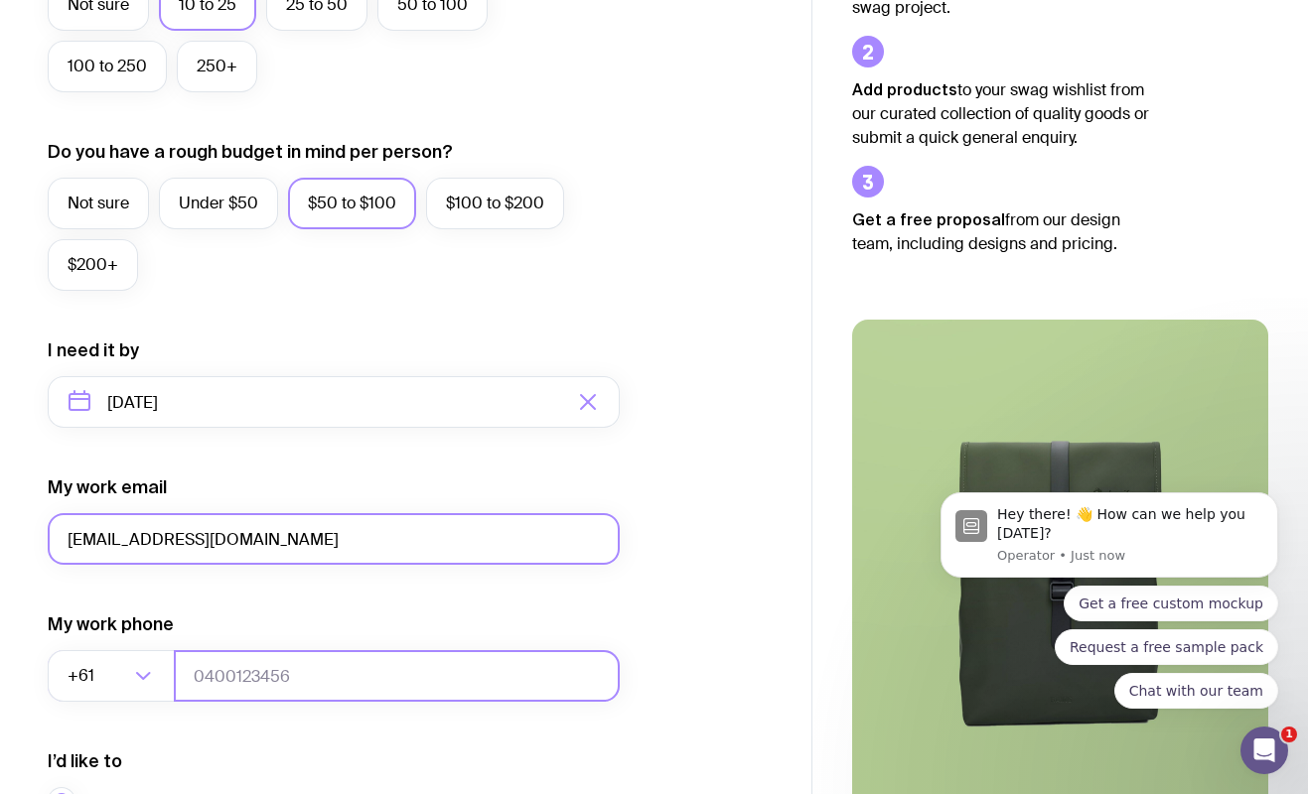
type input "0426148363"
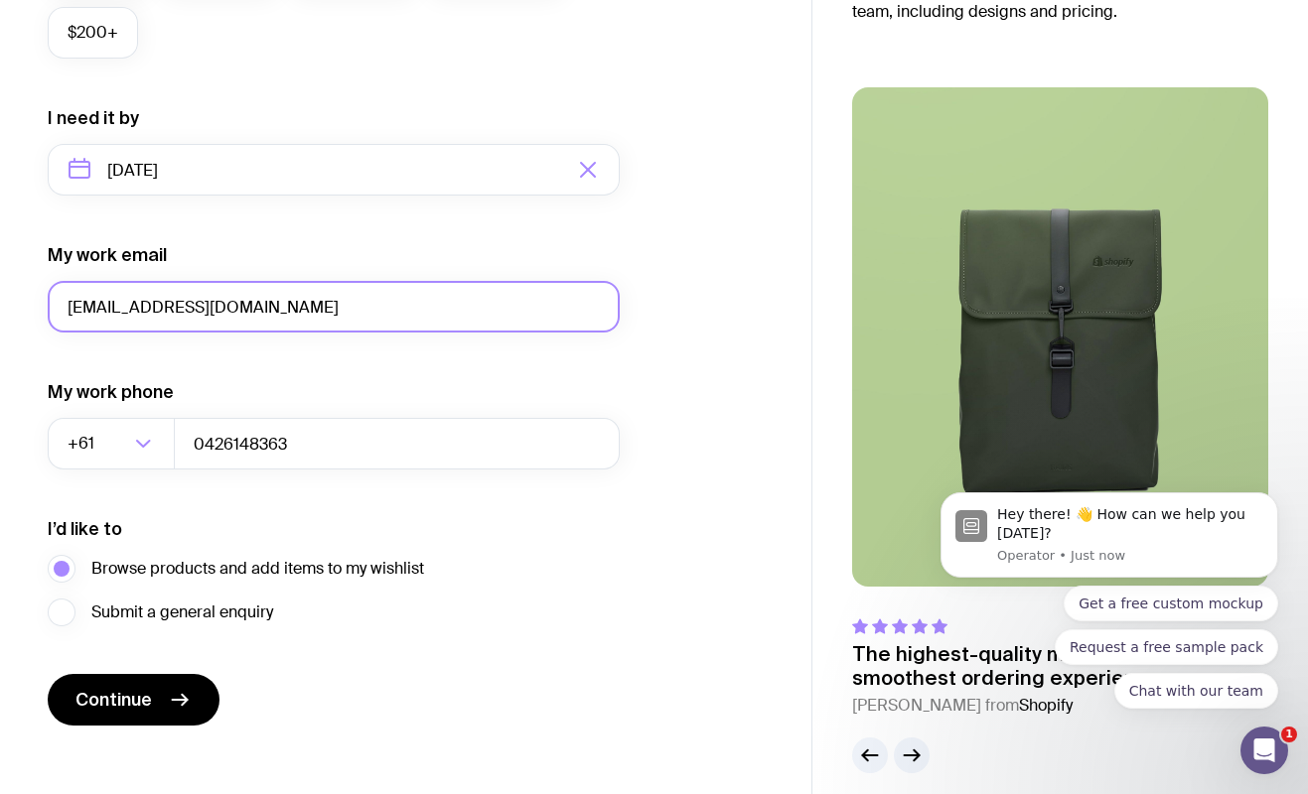
scroll to position [894, 0]
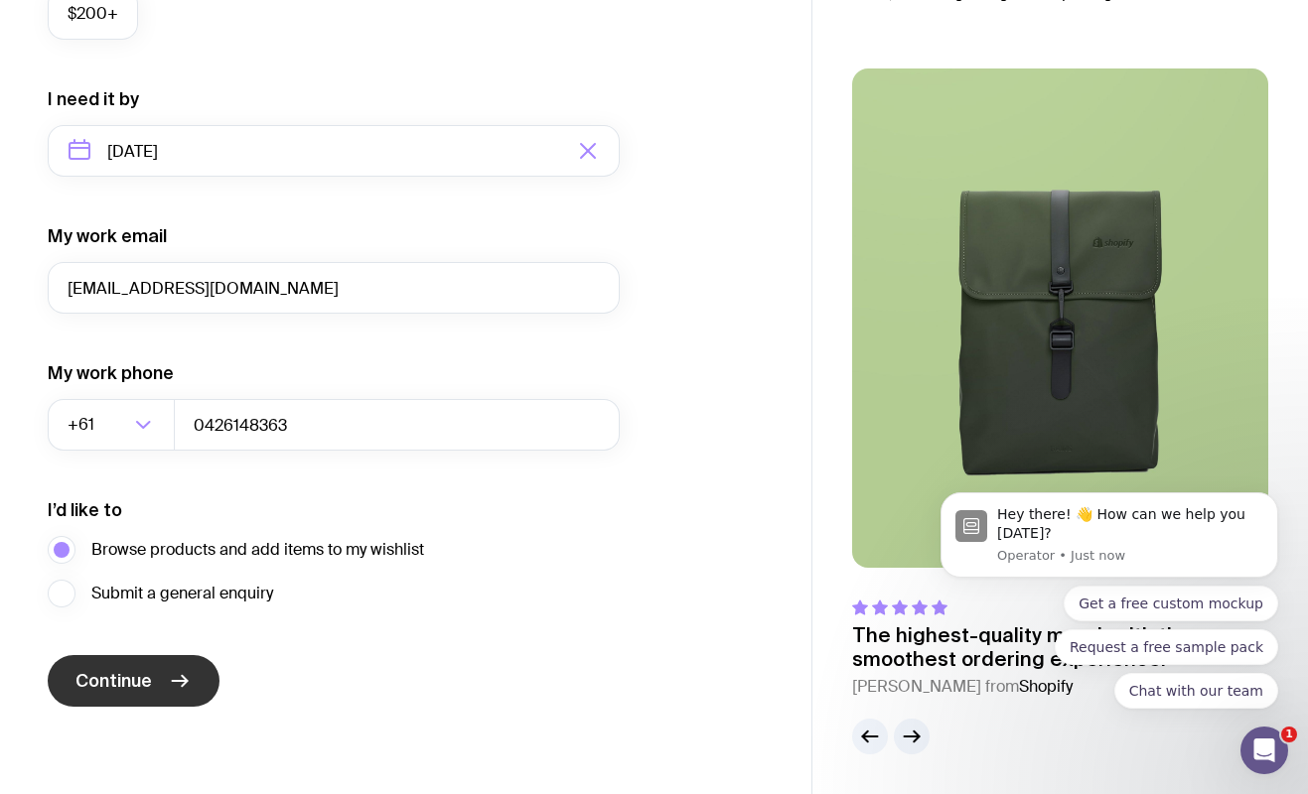
click at [207, 685] on button "Continue" at bounding box center [134, 681] width 172 height 52
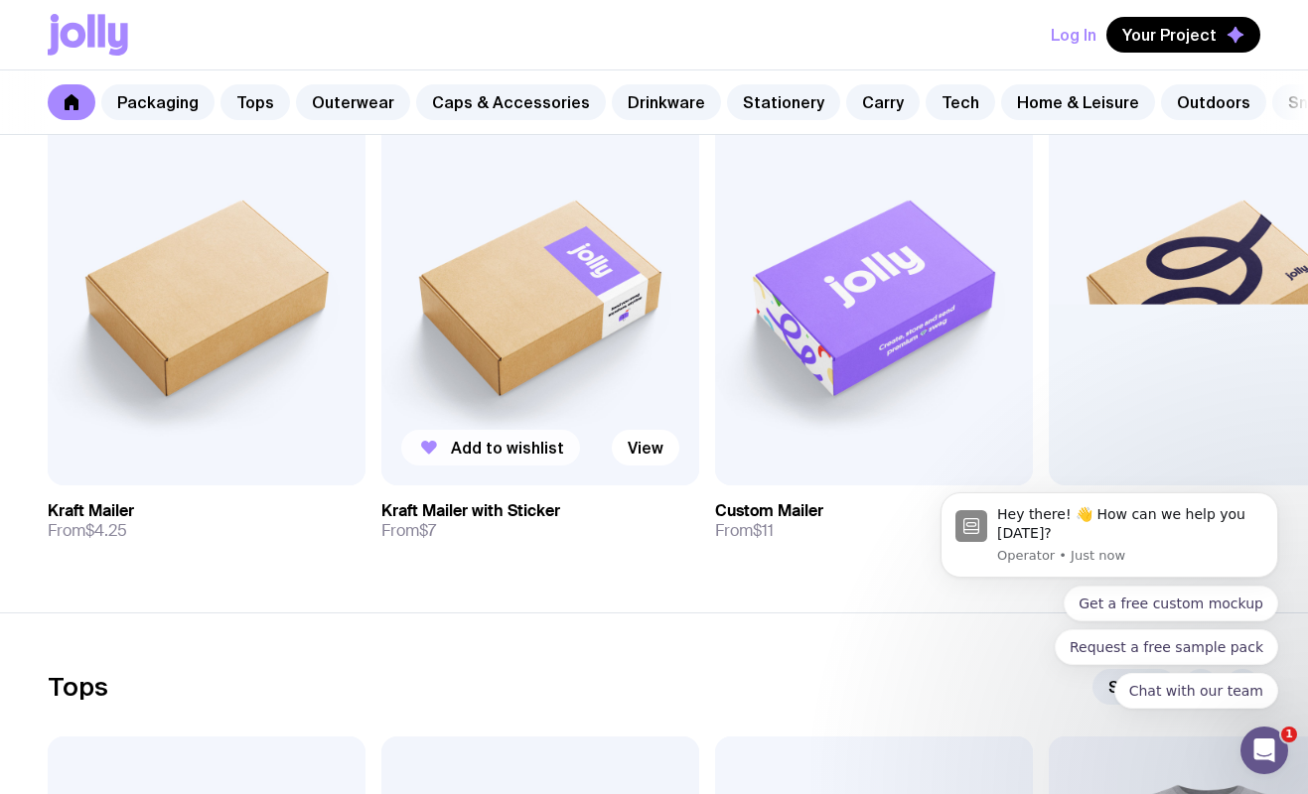
scroll to position [1003, 0]
